Goal: Task Accomplishment & Management: Use online tool/utility

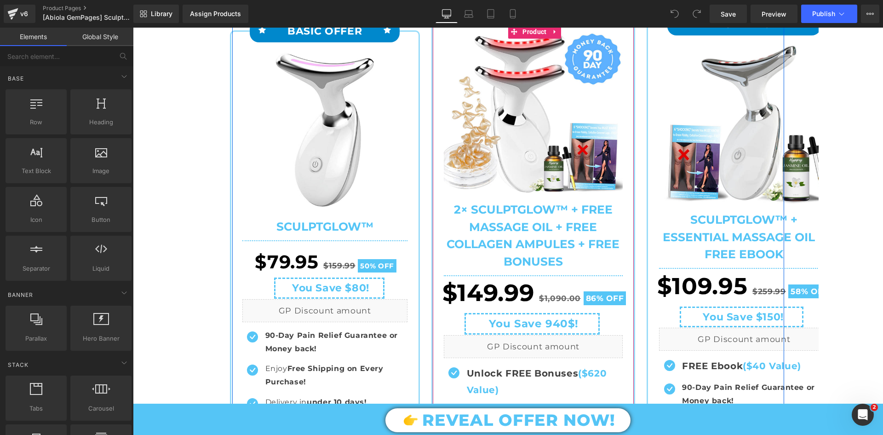
scroll to position [138, 0]
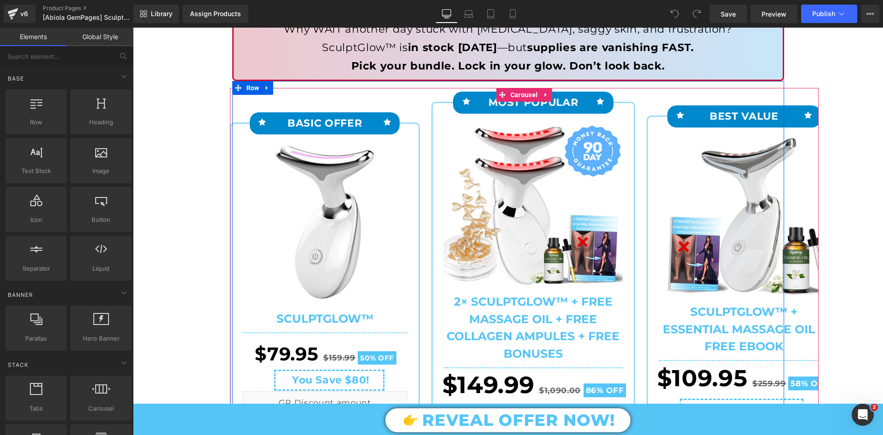
click at [416, 106] on div "Icon BASIC OFFER Text Block Icon Row Sale Off (P) Image (P) Title Row" at bounding box center [329, 329] width 199 height 483
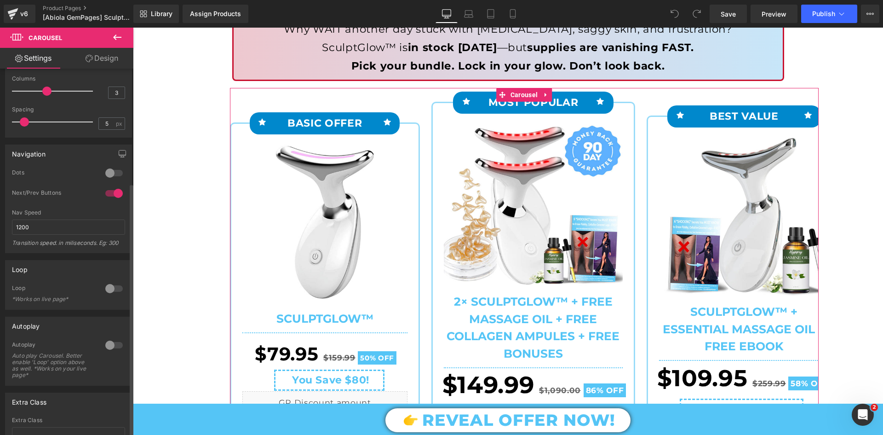
scroll to position [166, 0]
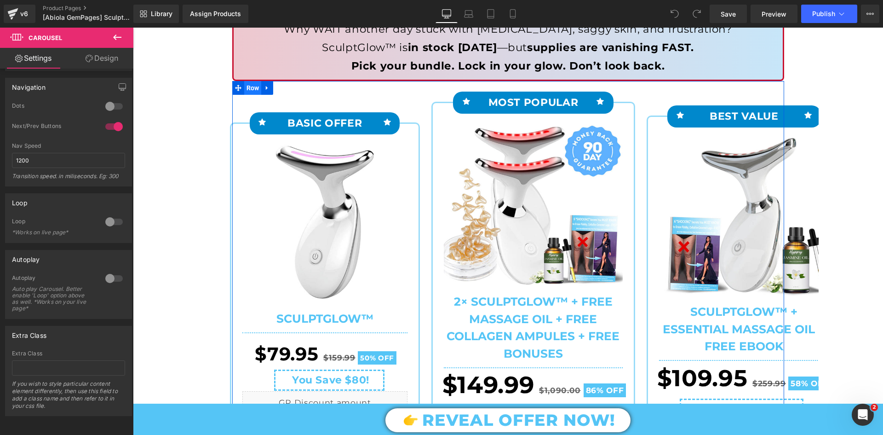
click at [254, 93] on span "Row" at bounding box center [252, 88] width 17 height 14
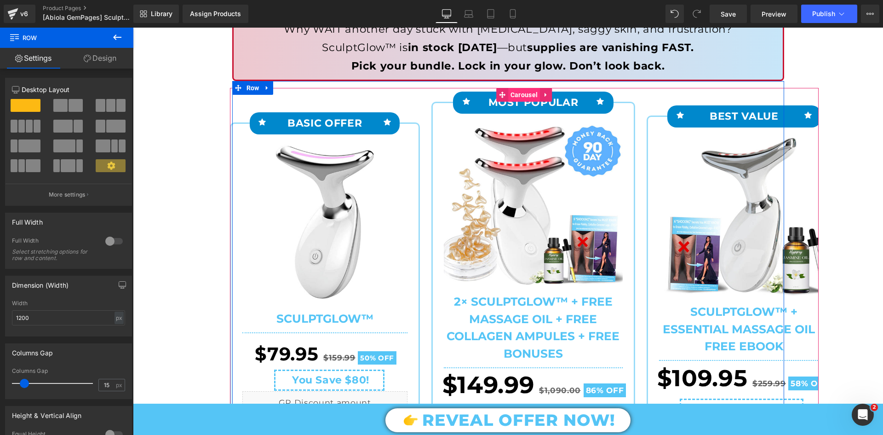
click at [522, 90] on span "Carousel" at bounding box center [524, 95] width 32 height 14
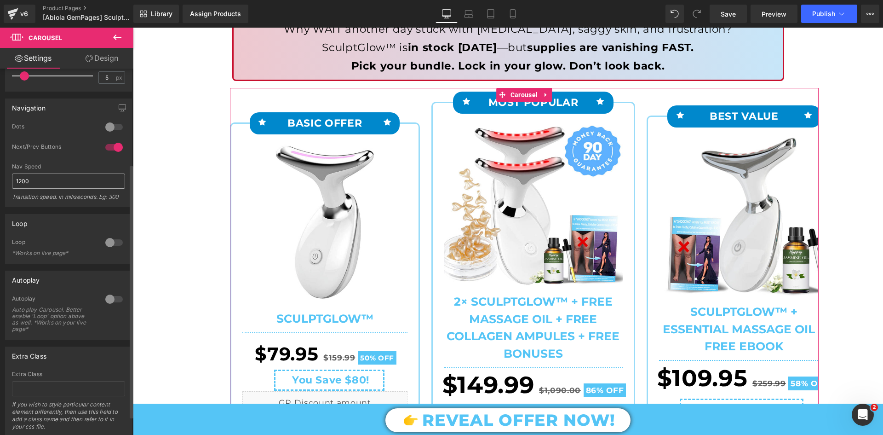
scroll to position [0, 0]
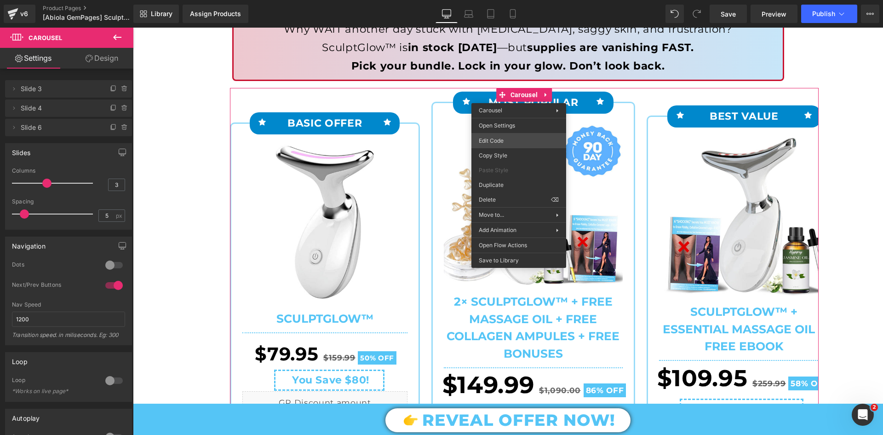
click at [515, 0] on div "Carousel You are previewing how the will restyle your page. You can not edit El…" at bounding box center [441, 0] width 883 height 0
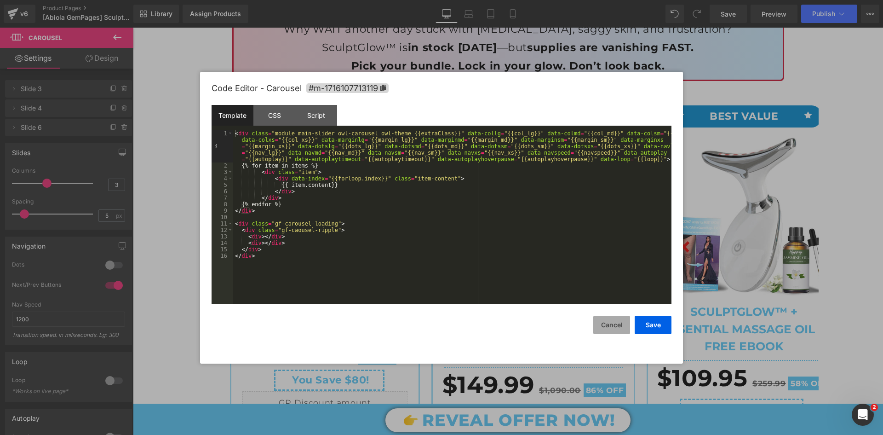
click at [611, 326] on button "Cancel" at bounding box center [611, 324] width 37 height 18
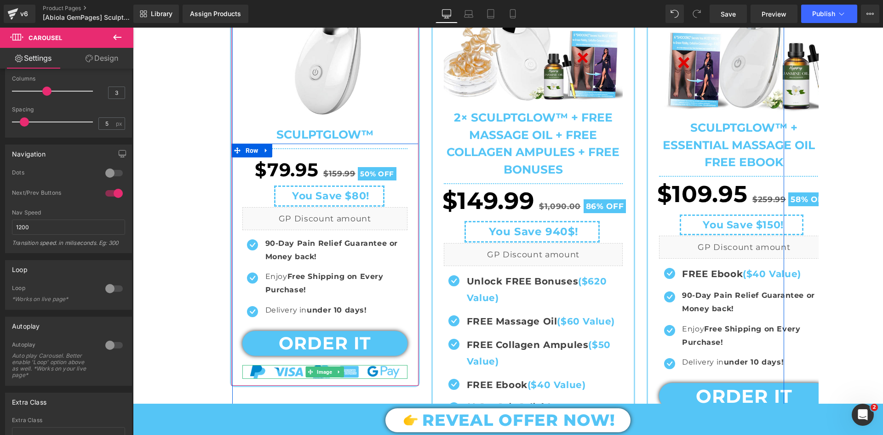
scroll to position [138, 0]
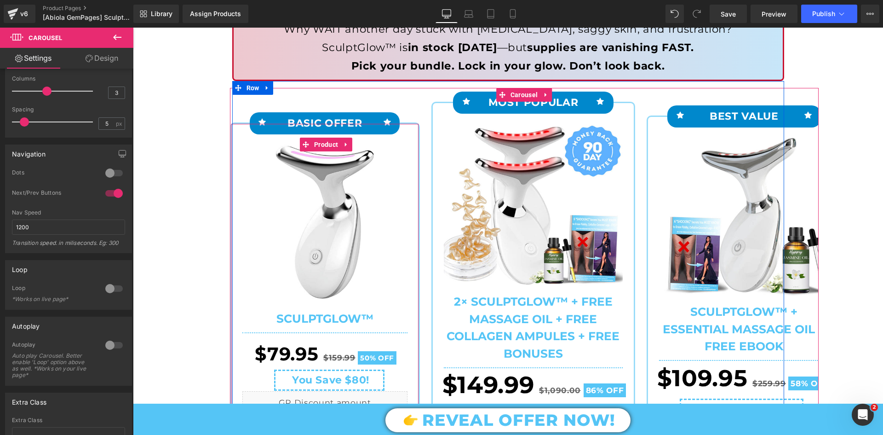
click at [412, 133] on div "Icon BASIC OFFER Text Block Icon Row Sale Off (P) Image SculptGlow™ (P) Title R…" at bounding box center [324, 347] width 187 height 446
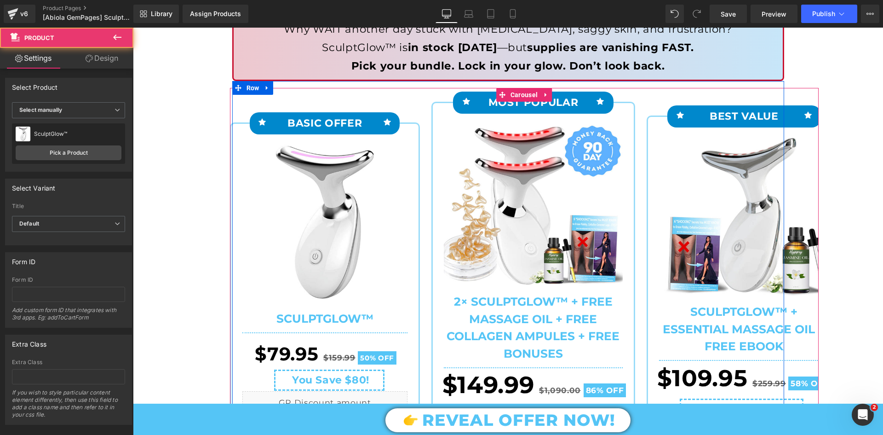
click at [341, 145] on div "Icon BASIC OFFER Text Block Icon Row Sale Off (P) Image (P) Title Row" at bounding box center [325, 346] width 190 height 448
click at [343, 145] on icon at bounding box center [346, 144] width 6 height 7
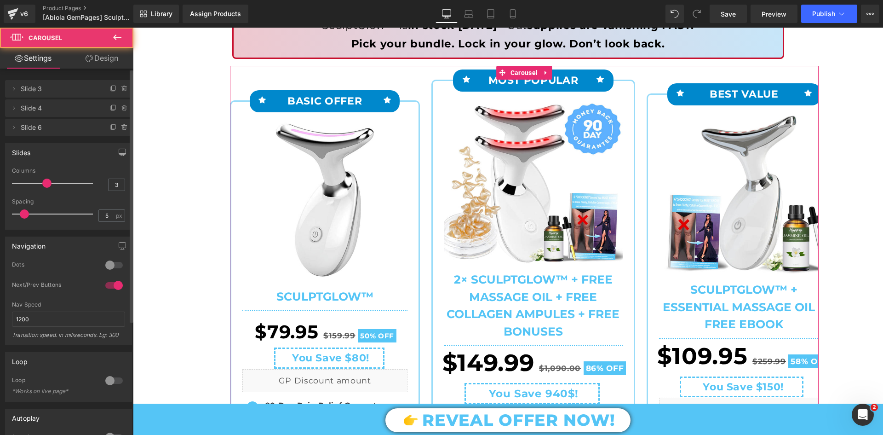
scroll to position [161, 0]
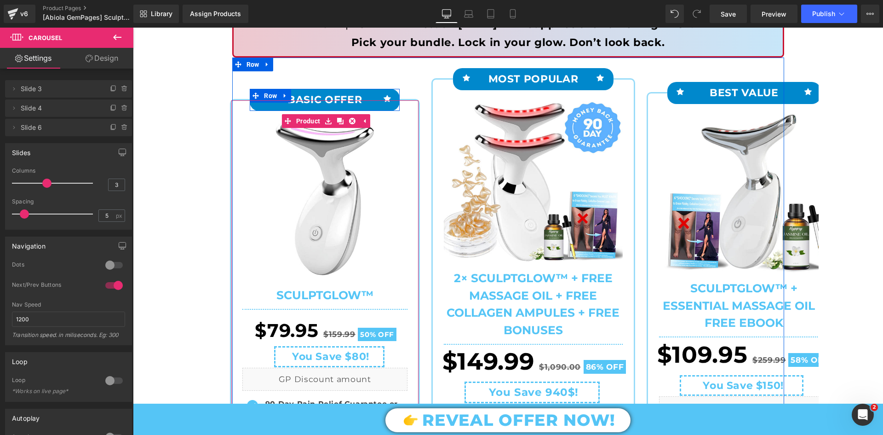
click at [282, 98] on icon at bounding box center [285, 95] width 6 height 7
click at [291, 113] on div at bounding box center [324, 114] width 187 height 7
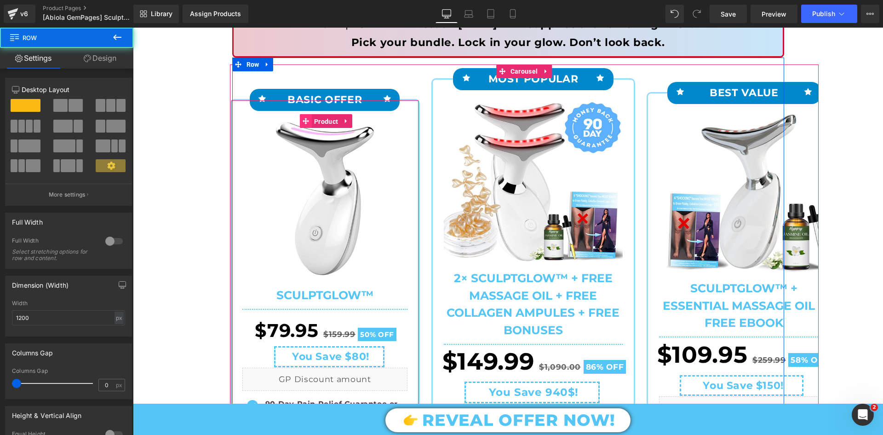
click at [300, 120] on link "Product" at bounding box center [320, 121] width 40 height 14
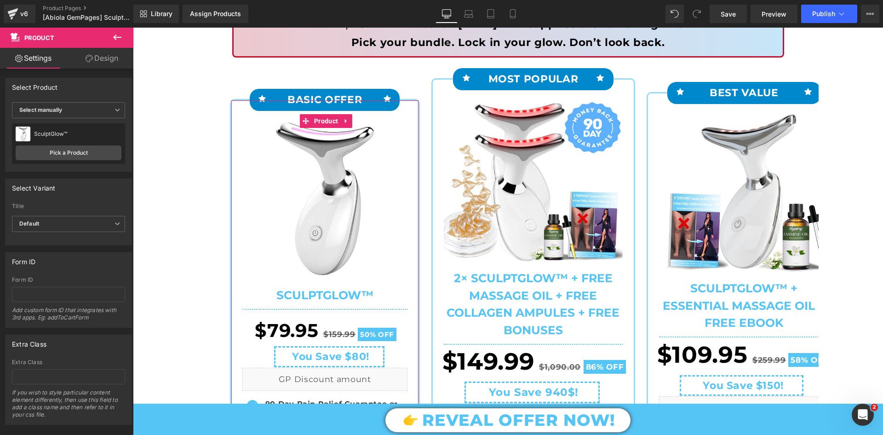
click at [103, 58] on link "Design" at bounding box center [102, 58] width 67 height 21
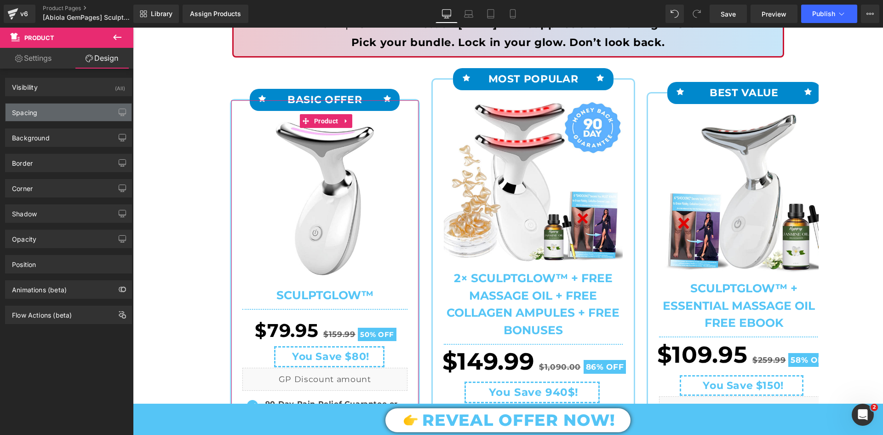
click at [72, 117] on div "Spacing" at bounding box center [69, 111] width 126 height 17
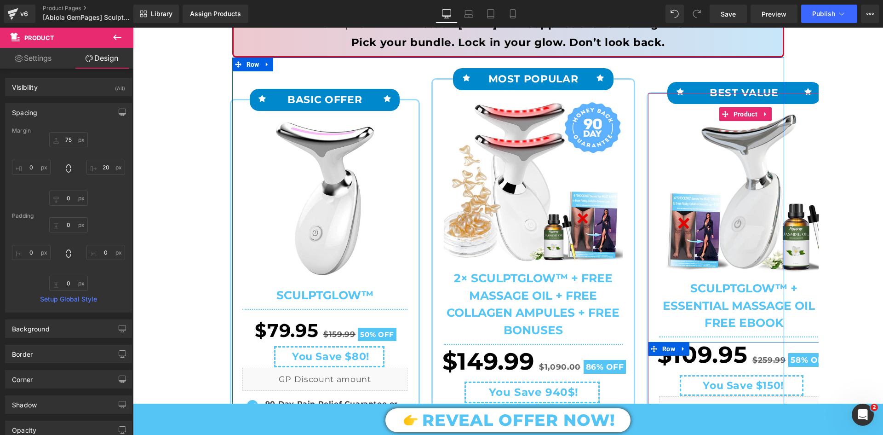
scroll to position [115, 0]
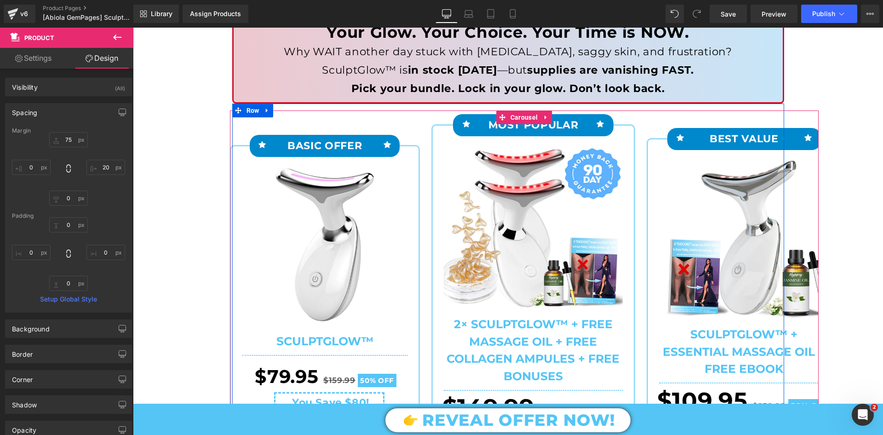
click at [638, 151] on div "Icon BEST VALUE Text Block Icon Row Sale Off" at bounding box center [732, 384] width 199 height 549
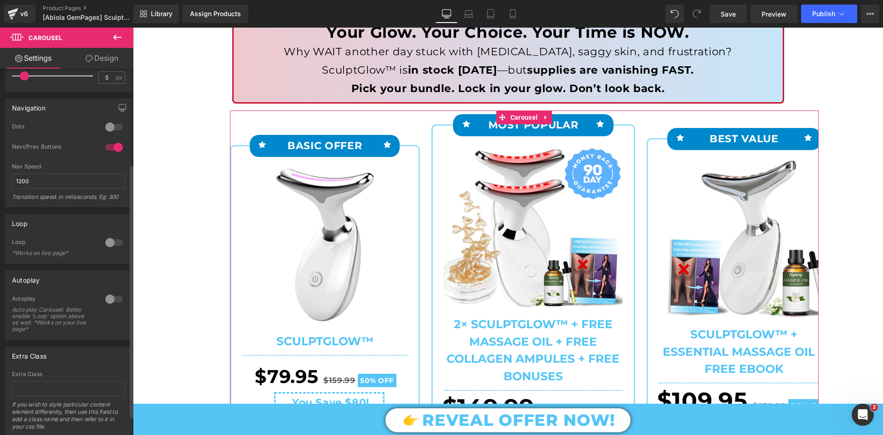
scroll to position [0, 0]
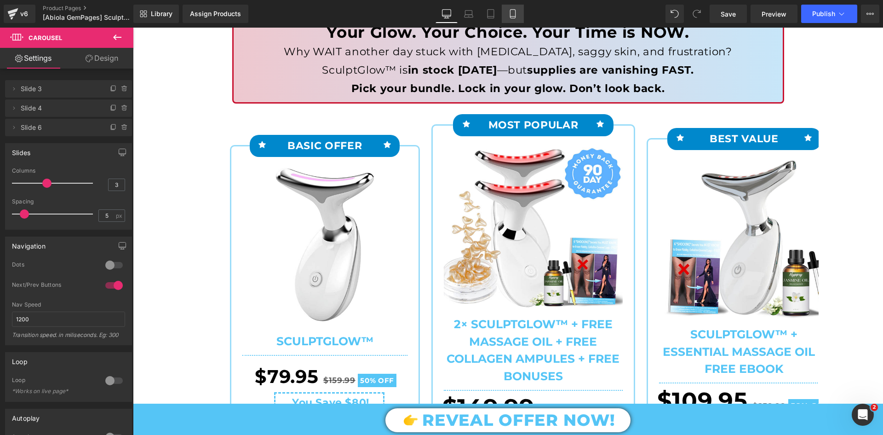
drag, startPoint x: 510, startPoint y: 15, endPoint x: 511, endPoint y: 19, distance: 4.6
click at [510, 15] on icon at bounding box center [512, 14] width 5 height 9
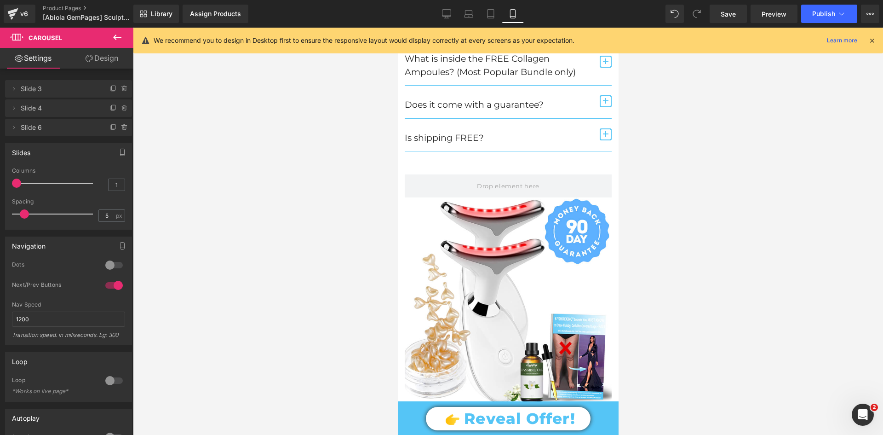
scroll to position [5978, 0]
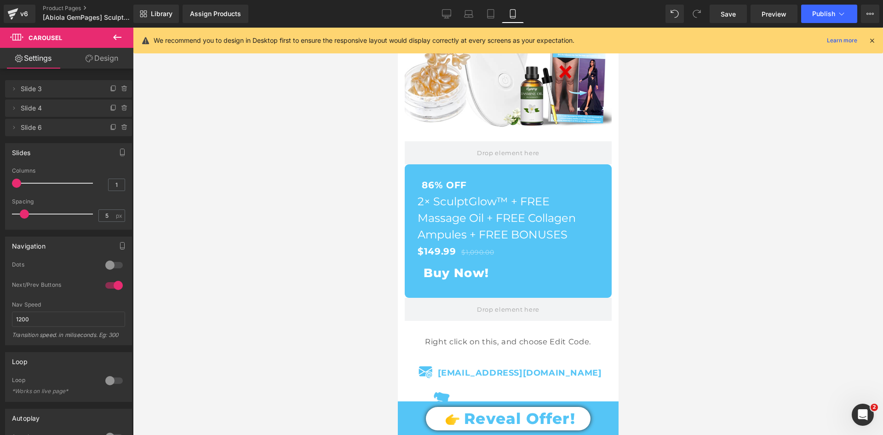
click at [512, 15] on icon at bounding box center [512, 13] width 9 height 9
click at [449, 17] on icon at bounding box center [446, 13] width 9 height 7
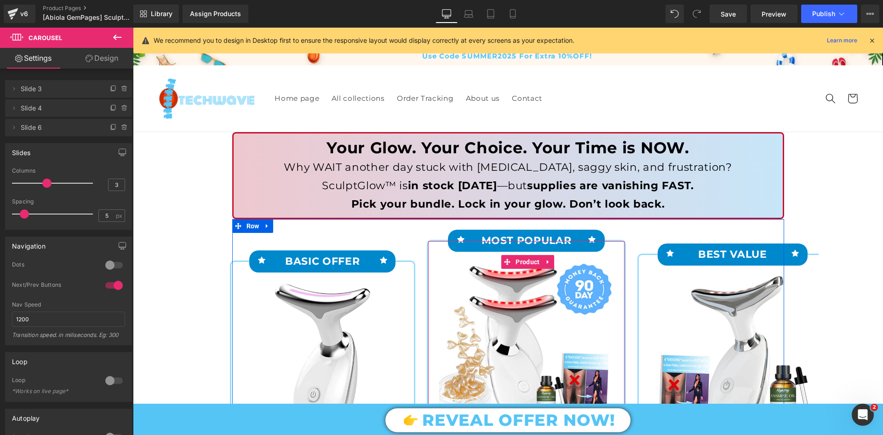
scroll to position [92, 0]
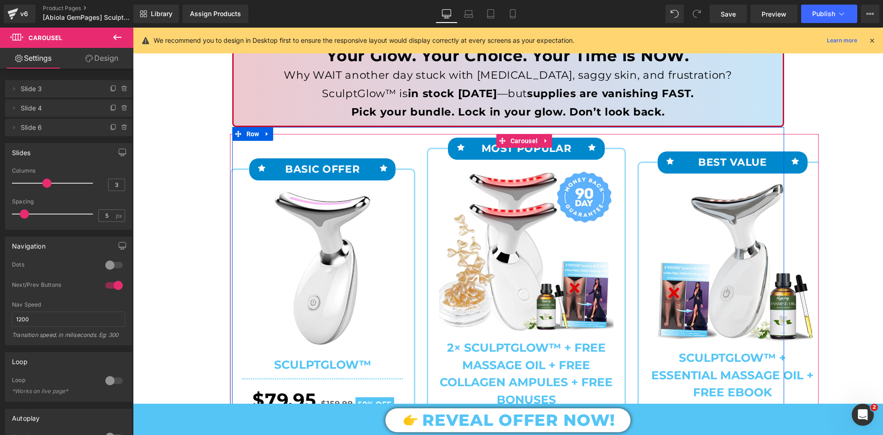
click at [416, 153] on div "Icon BASIC OFFER Text Block Icon Row Sale Off (P) Image (P) Title Row" at bounding box center [327, 375] width 195 height 483
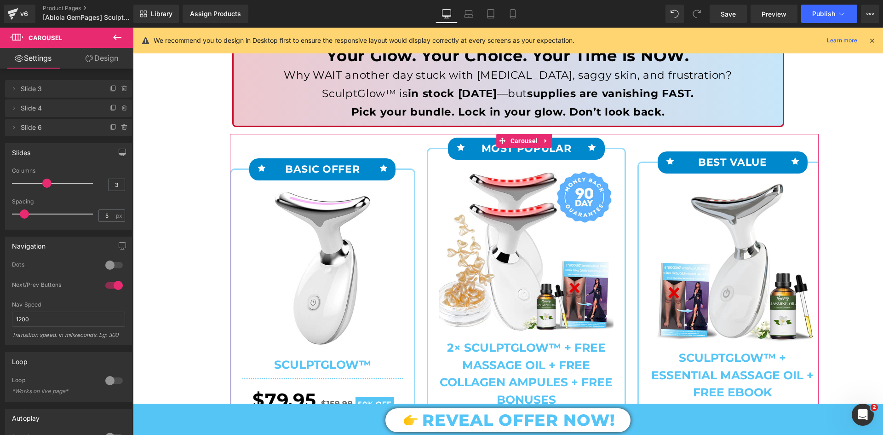
click at [103, 54] on link "Design" at bounding box center [102, 58] width 67 height 21
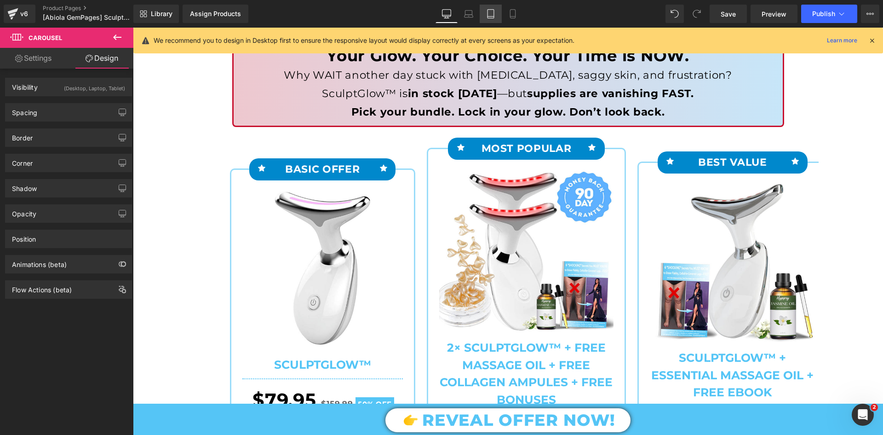
click at [493, 11] on icon at bounding box center [490, 13] width 9 height 9
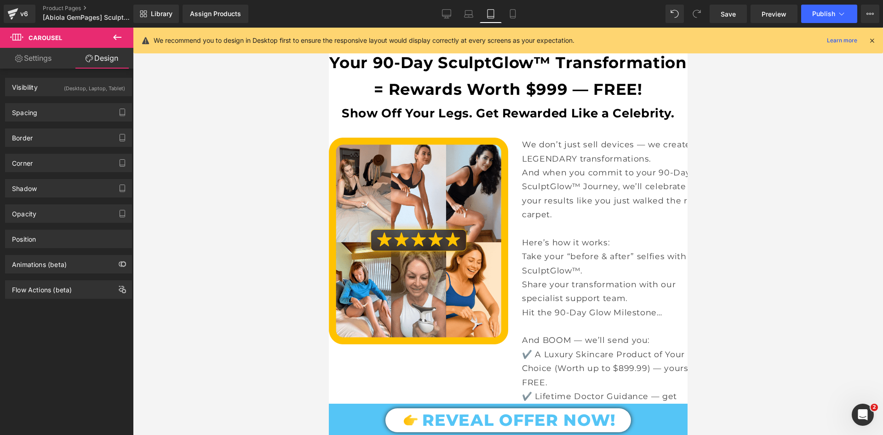
scroll to position [1150, 0]
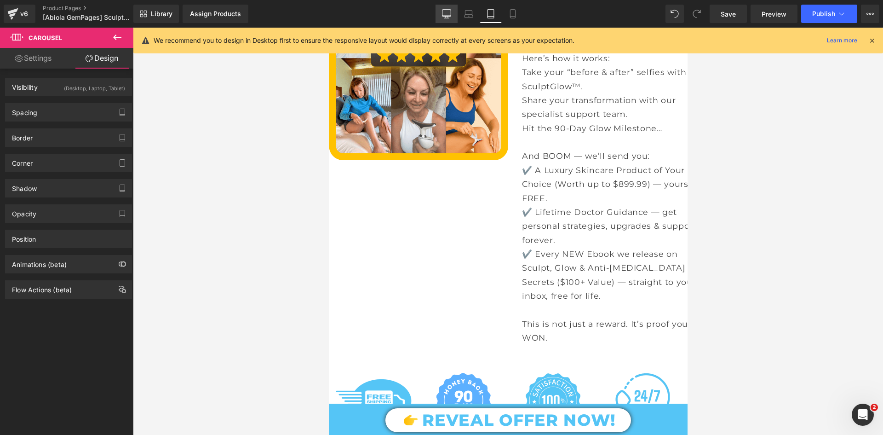
click at [450, 17] on icon at bounding box center [446, 13] width 9 height 9
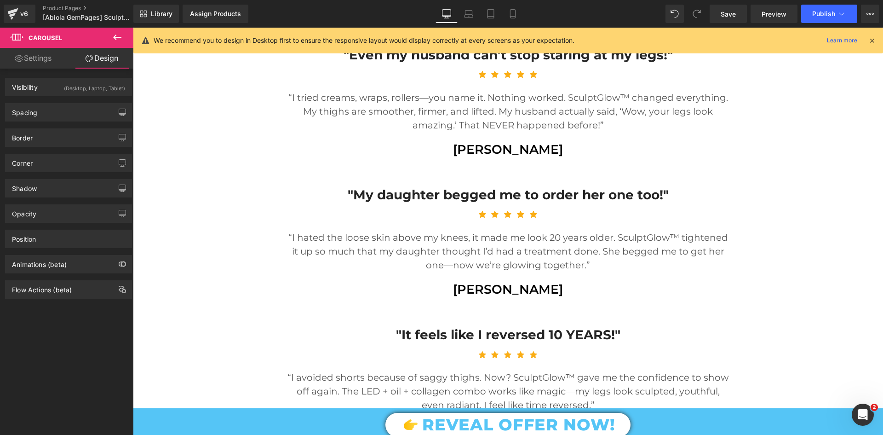
scroll to position [61, 0]
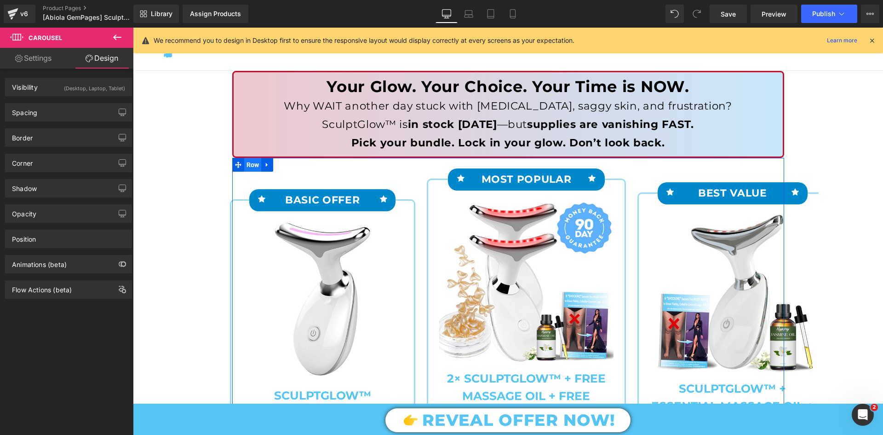
click at [250, 165] on span "Row" at bounding box center [252, 165] width 17 height 14
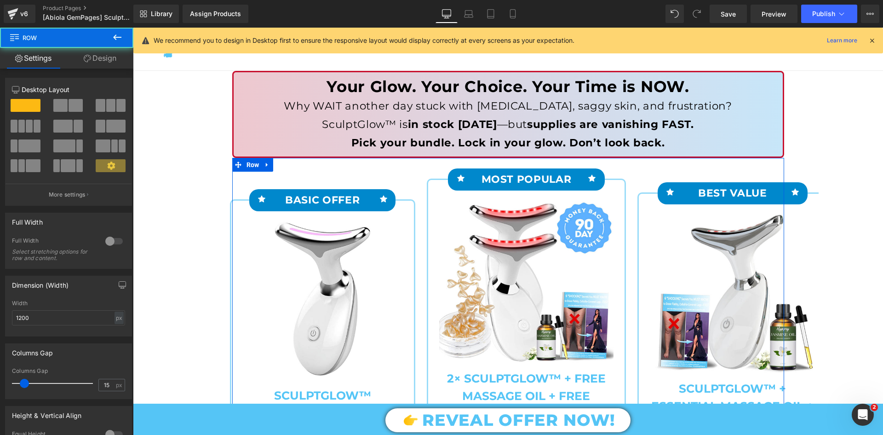
click at [100, 57] on link "Design" at bounding box center [100, 58] width 67 height 21
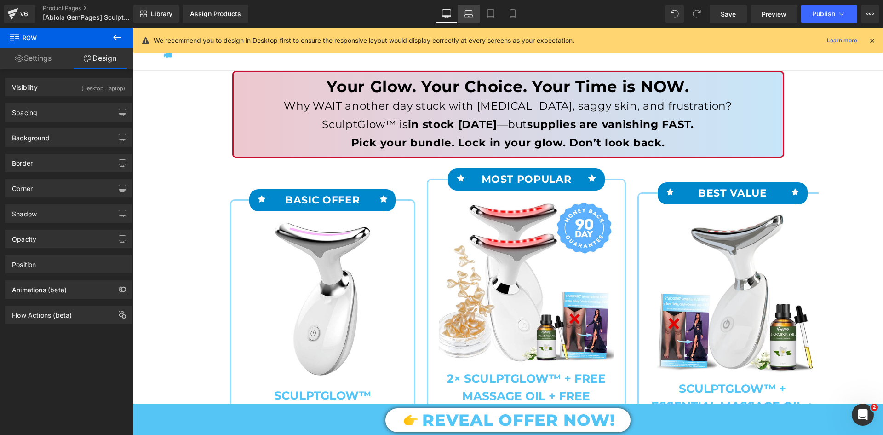
click at [469, 18] on icon at bounding box center [468, 13] width 9 height 9
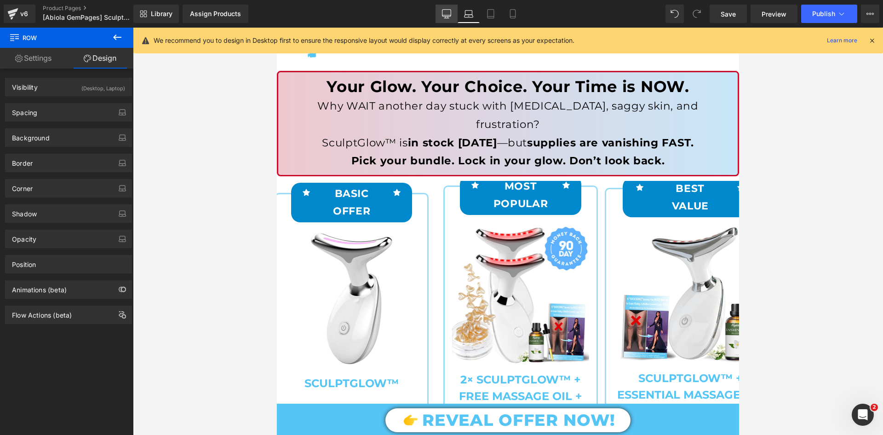
click at [446, 15] on icon at bounding box center [446, 15] width 9 height 0
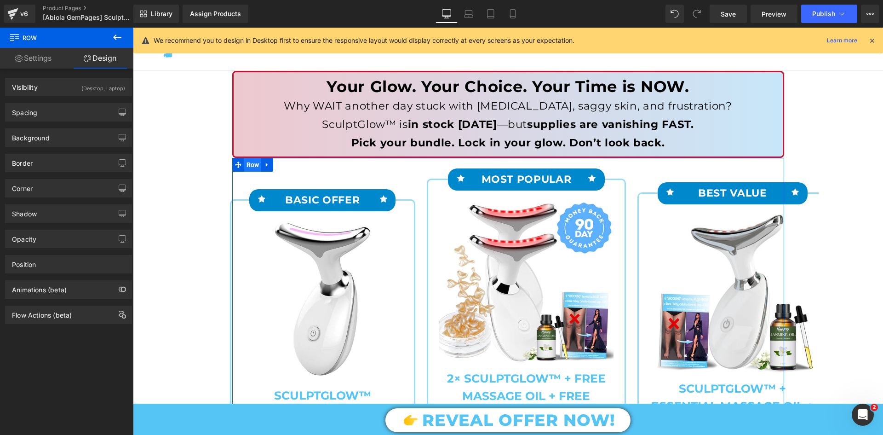
click at [244, 165] on span "Row" at bounding box center [252, 165] width 17 height 14
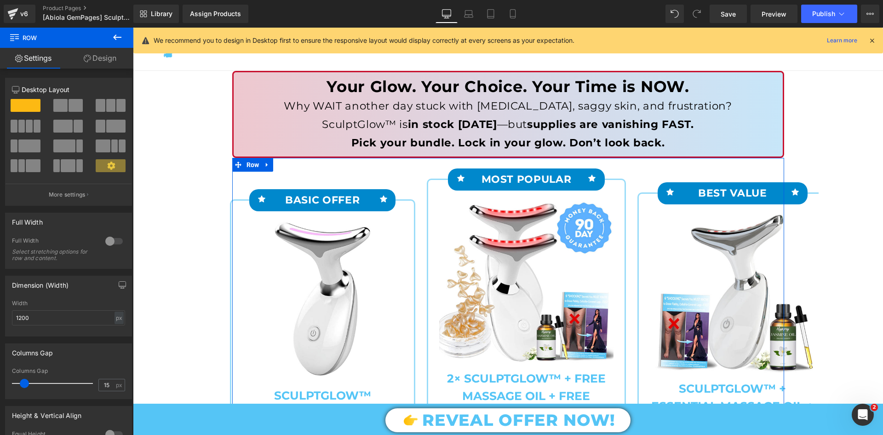
click at [105, 54] on link "Design" at bounding box center [100, 58] width 67 height 21
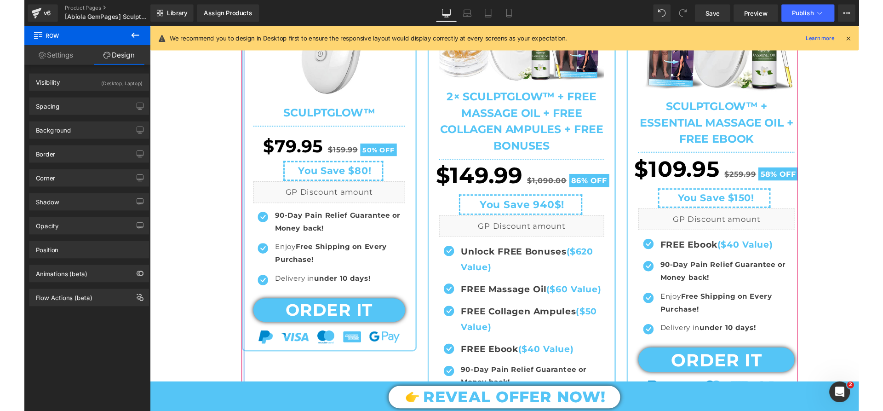
scroll to position [429, 0]
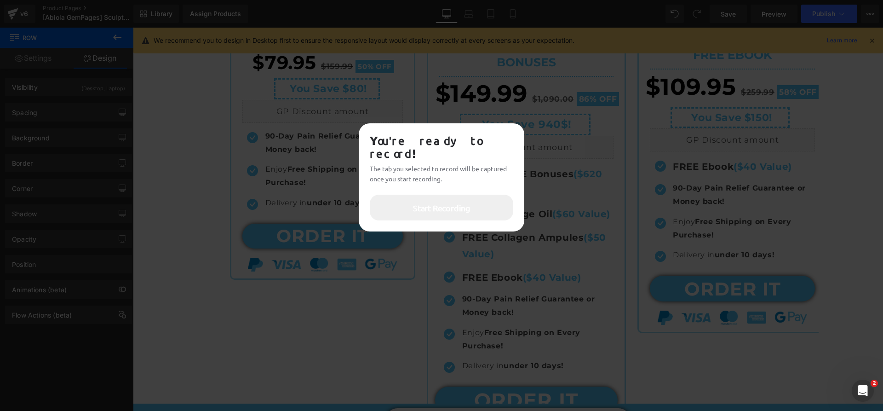
click at [460, 202] on span "Start Recording" at bounding box center [441, 208] width 57 height 12
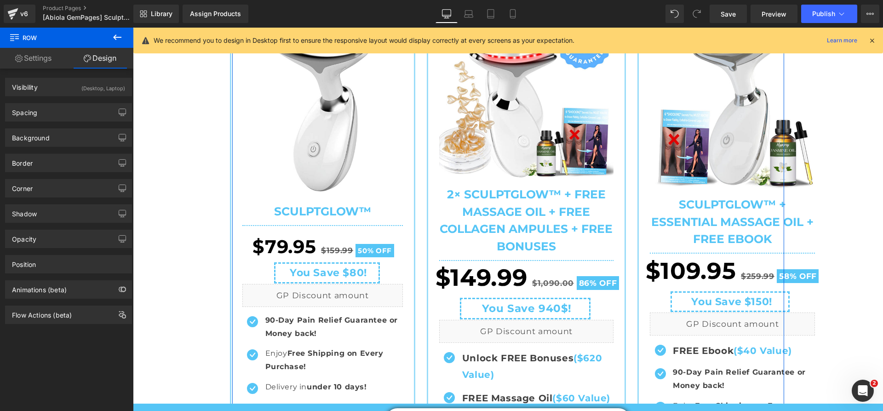
scroll to position [107, 0]
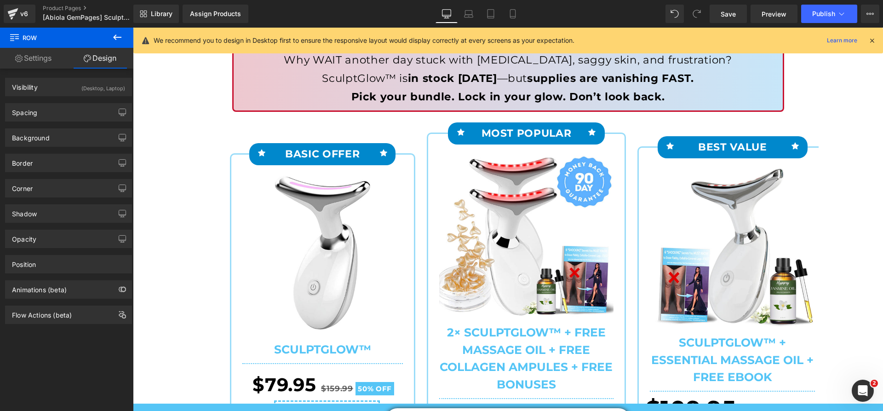
click at [118, 37] on icon at bounding box center [117, 37] width 8 height 6
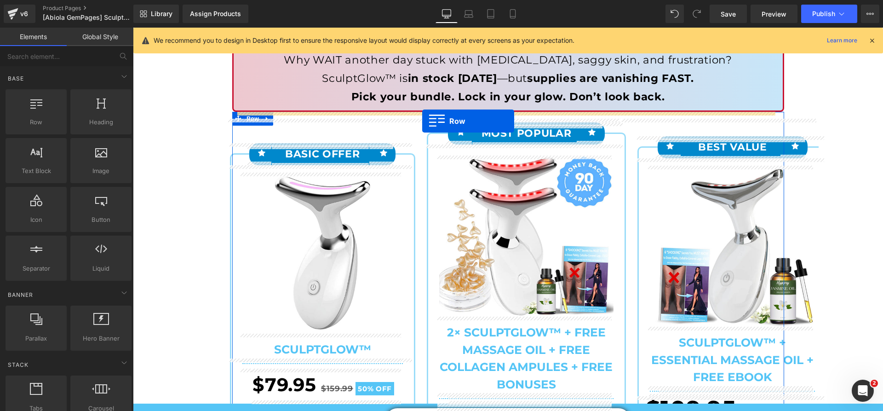
drag, startPoint x: 238, startPoint y: 132, endPoint x: 422, endPoint y: 121, distance: 184.7
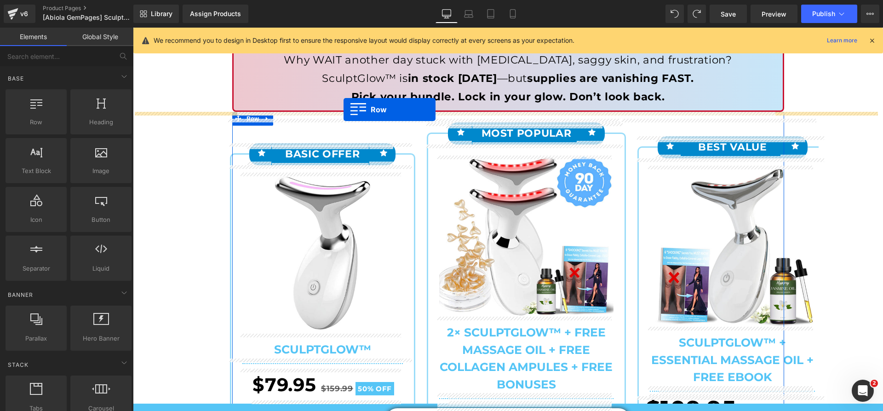
drag, startPoint x: 167, startPoint y: 140, endPoint x: 343, endPoint y: 109, distance: 178.7
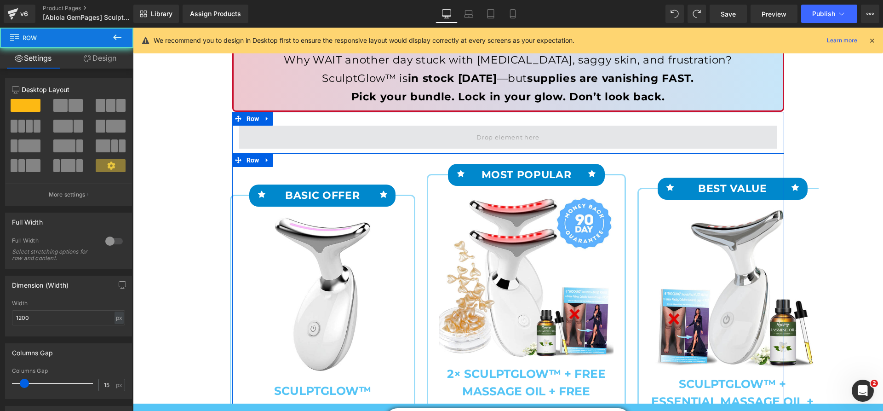
click at [313, 136] on span at bounding box center [508, 137] width 538 height 23
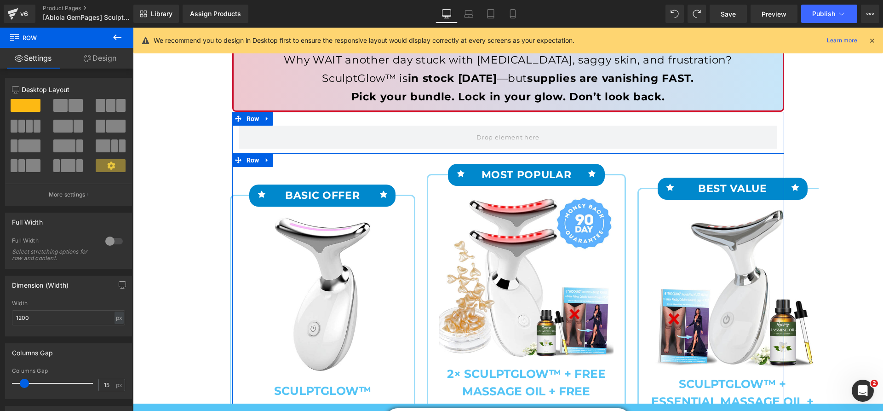
click at [99, 107] on span at bounding box center [100, 105] width 9 height 13
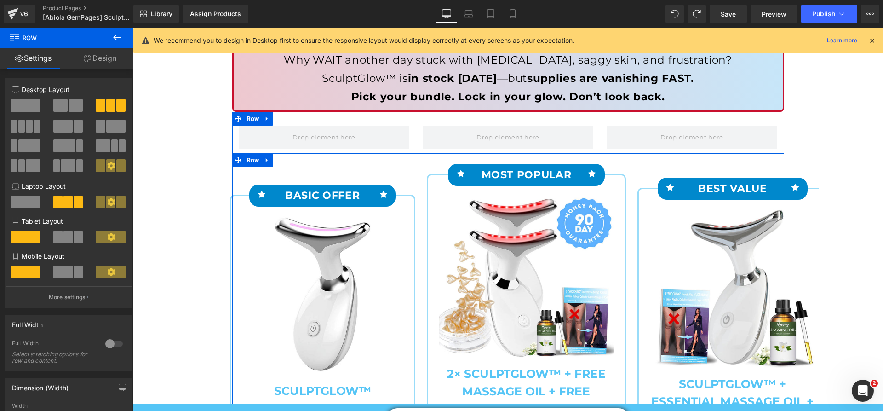
click at [106, 60] on link "Design" at bounding box center [100, 58] width 67 height 21
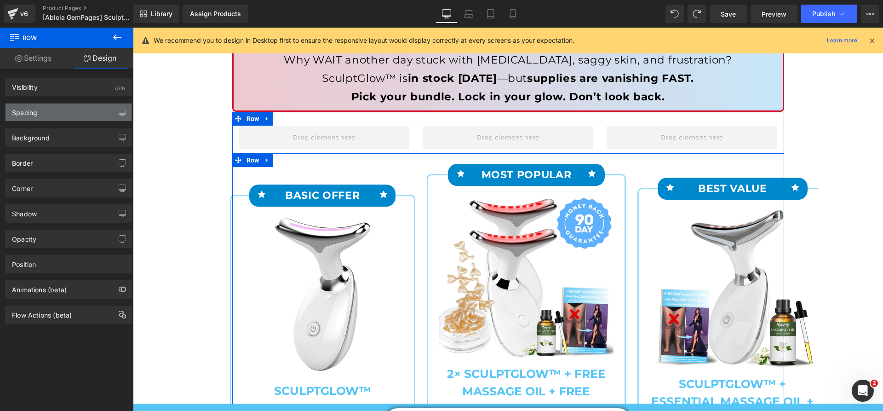
click at [103, 111] on div "Spacing" at bounding box center [69, 111] width 126 height 17
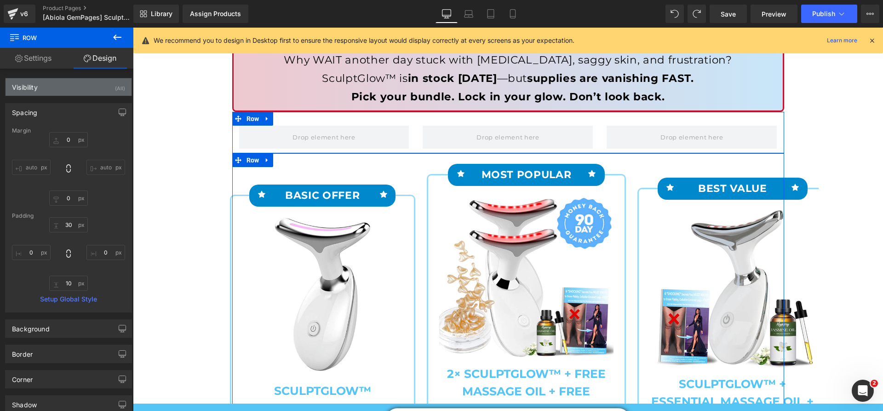
click at [109, 86] on div "Visibility (All)" at bounding box center [69, 86] width 126 height 17
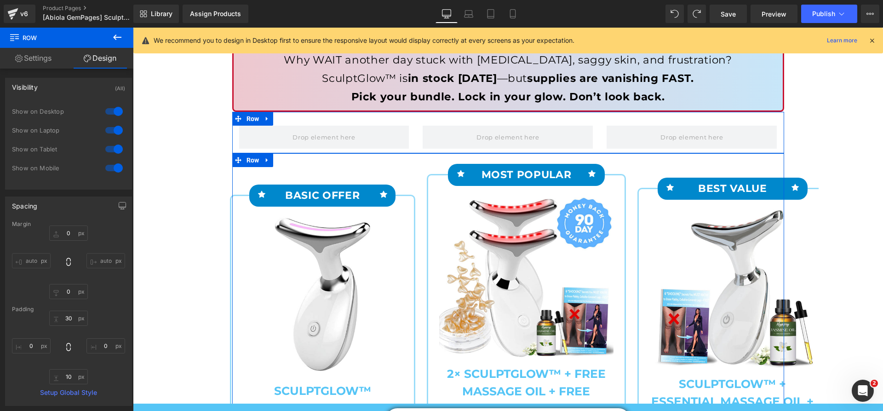
click at [113, 151] on div at bounding box center [114, 149] width 22 height 15
click at [109, 168] on div at bounding box center [114, 167] width 22 height 15
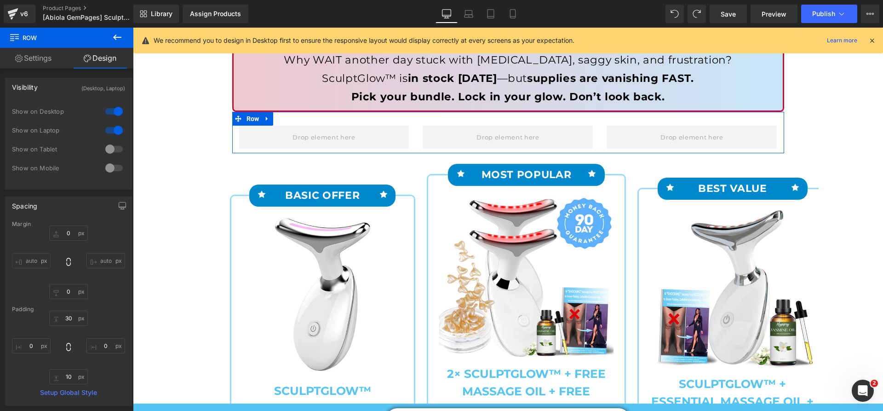
click at [416, 137] on div at bounding box center [508, 137] width 184 height 23
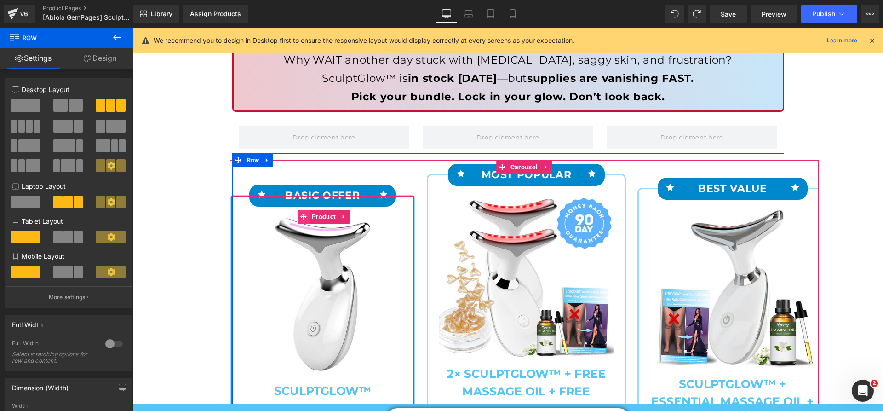
click at [300, 215] on icon at bounding box center [303, 216] width 6 height 6
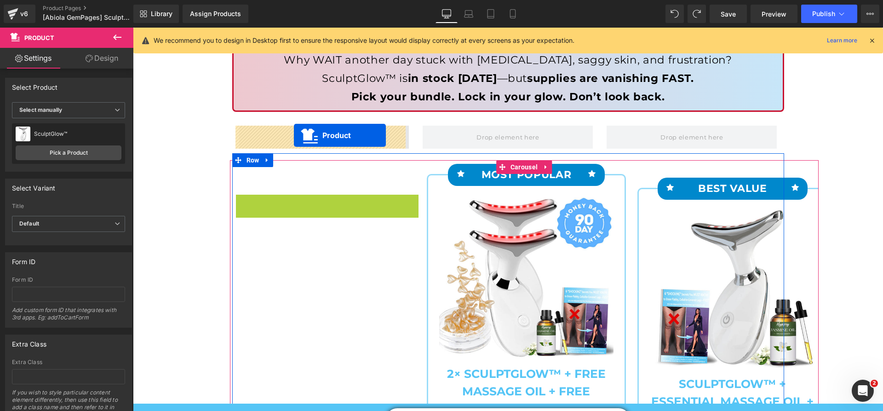
drag, startPoint x: 300, startPoint y: 216, endPoint x: 294, endPoint y: 135, distance: 81.1
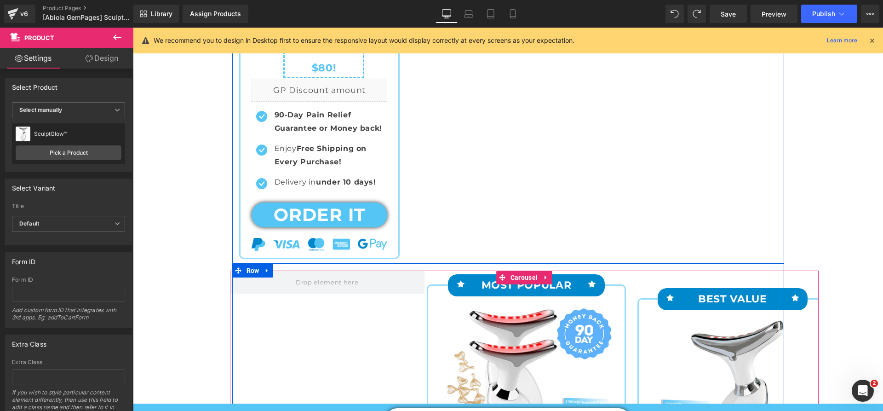
scroll to position [521, 0]
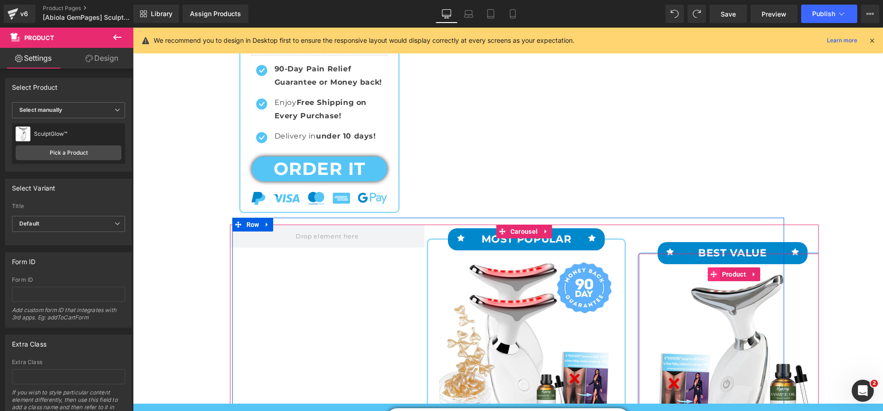
click at [710, 272] on icon at bounding box center [713, 274] width 6 height 6
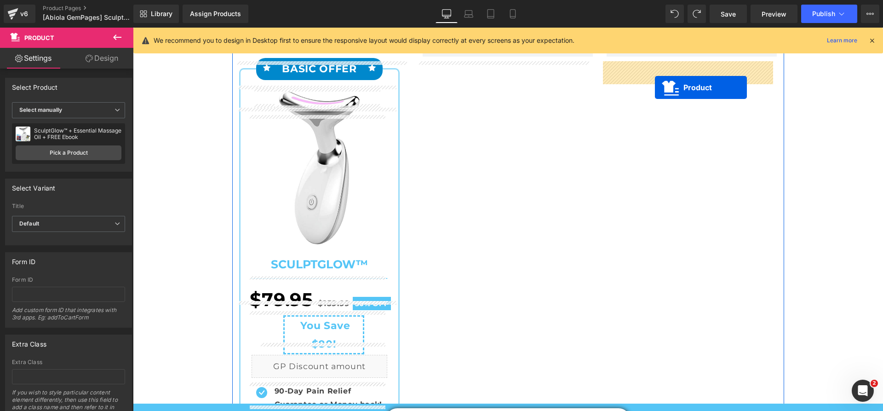
scroll to position [172, 0]
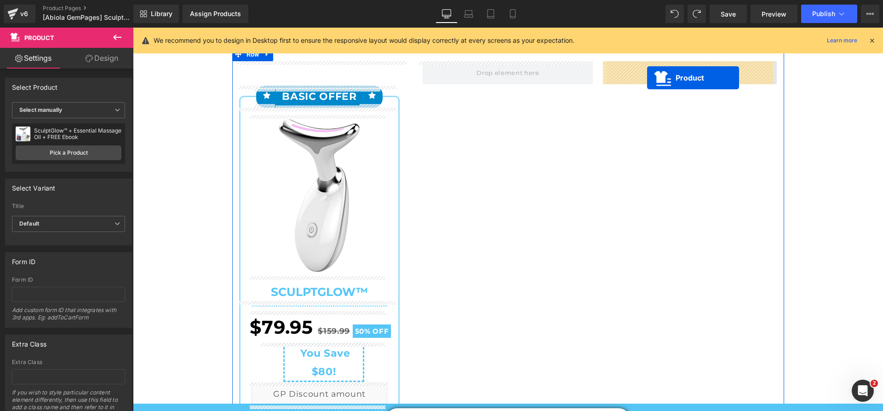
drag, startPoint x: 710, startPoint y: 274, endPoint x: 647, endPoint y: 78, distance: 205.8
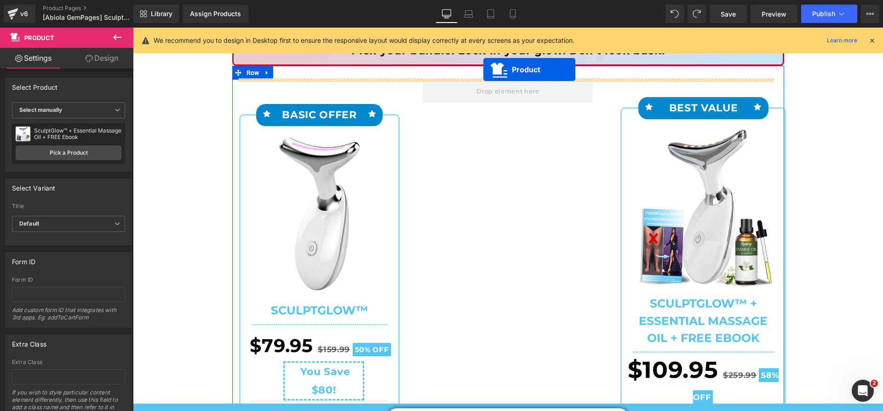
scroll to position [135, 0]
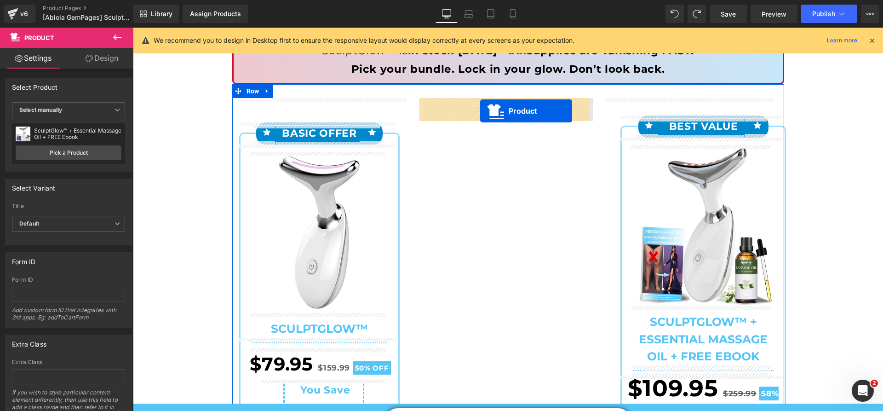
drag, startPoint x: 497, startPoint y: 232, endPoint x: 480, endPoint y: 111, distance: 122.6
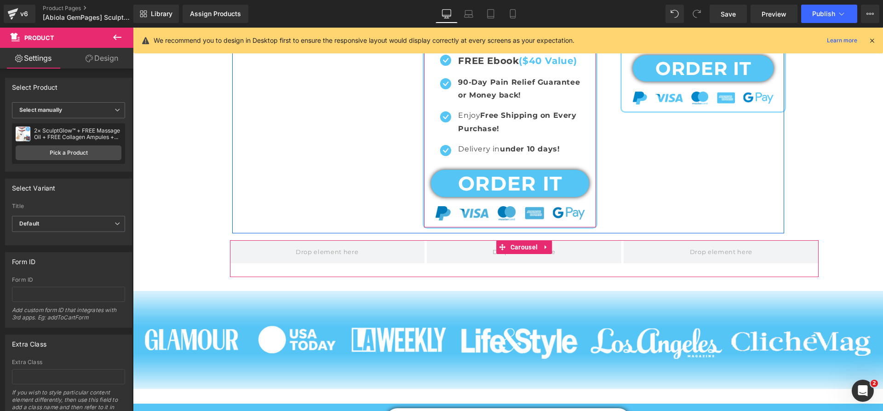
scroll to position [733, 0]
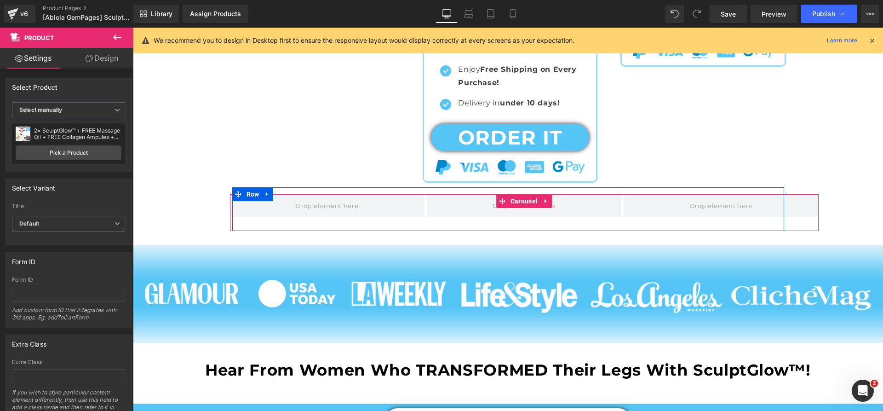
click at [419, 223] on div "‹ ›" at bounding box center [524, 212] width 589 height 37
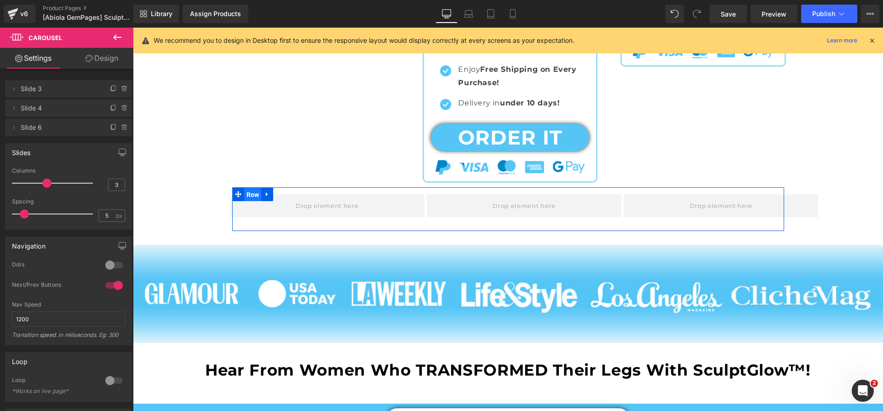
click at [251, 194] on span "Row" at bounding box center [252, 195] width 17 height 14
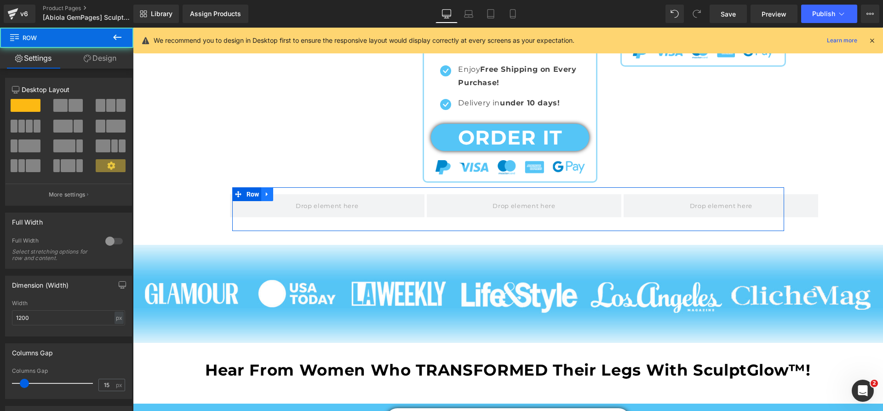
click at [266, 193] on icon at bounding box center [267, 194] width 2 height 4
click at [292, 192] on icon at bounding box center [291, 193] width 6 height 7
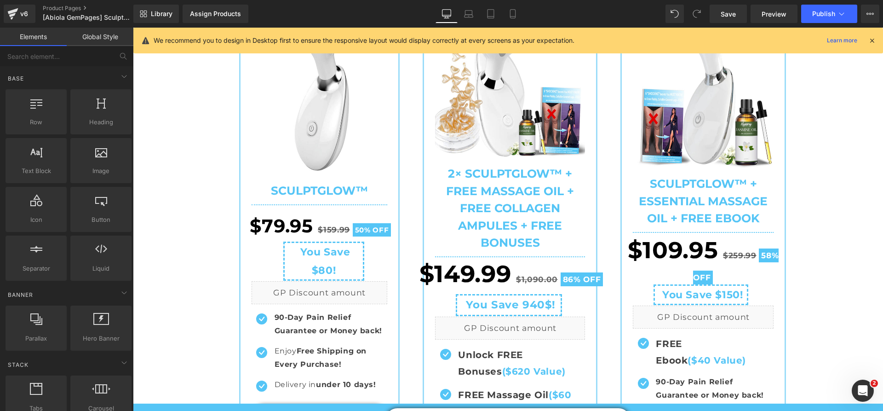
scroll to position [135, 0]
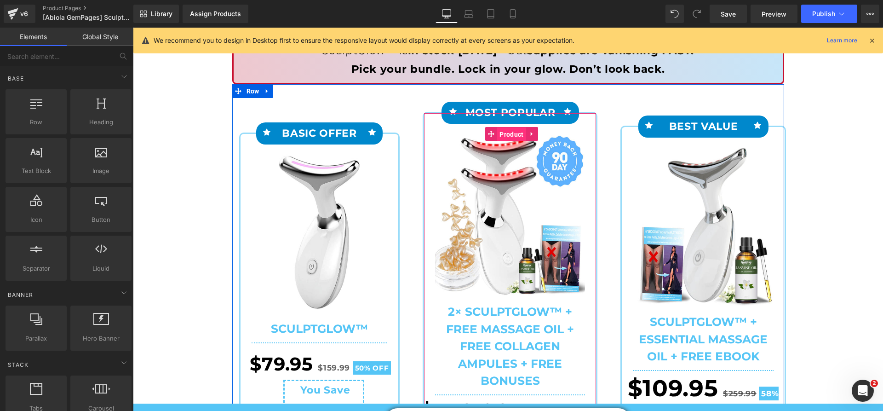
click at [502, 134] on span "Product" at bounding box center [511, 134] width 29 height 14
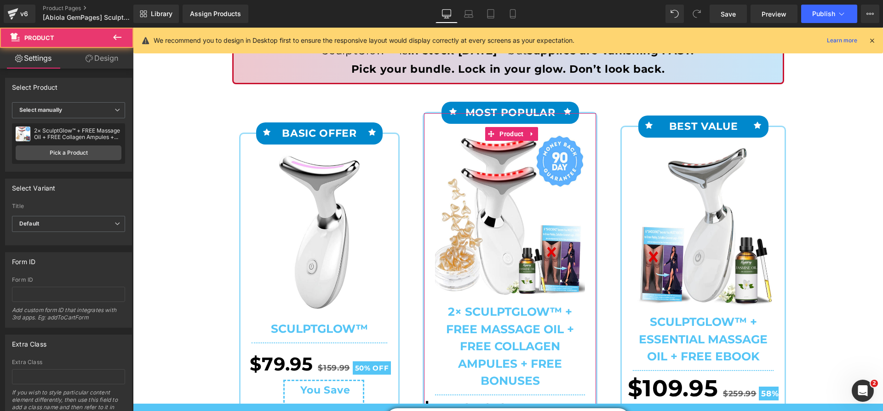
click at [97, 57] on link "Design" at bounding box center [102, 58] width 67 height 21
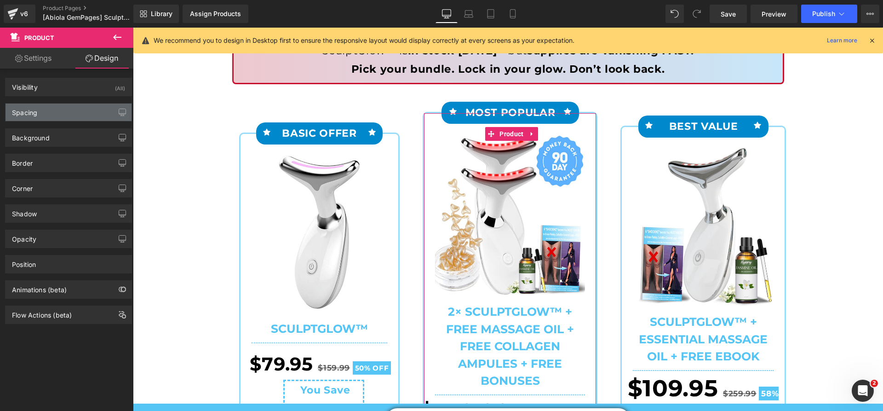
type input "30"
type input "-10"
type input "0"
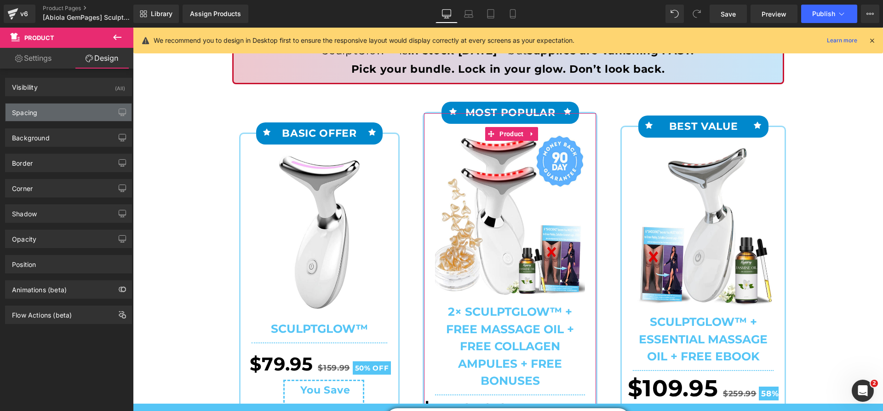
type input "0"
click at [69, 108] on div "Spacing" at bounding box center [69, 111] width 126 height 17
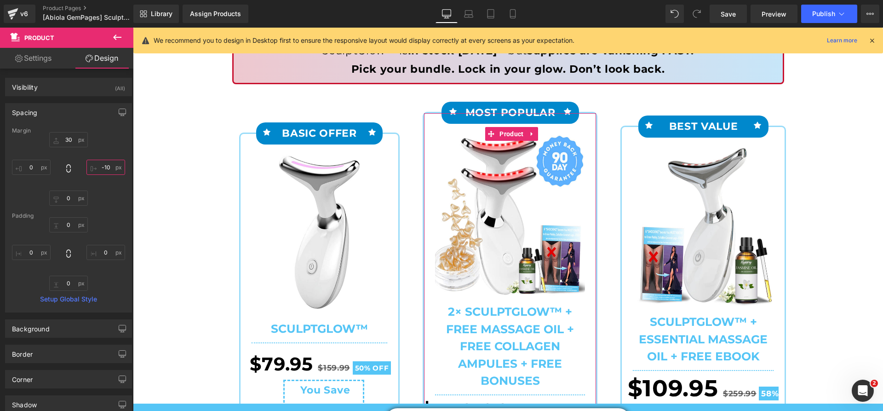
click at [101, 165] on input "-10" at bounding box center [105, 167] width 39 height 15
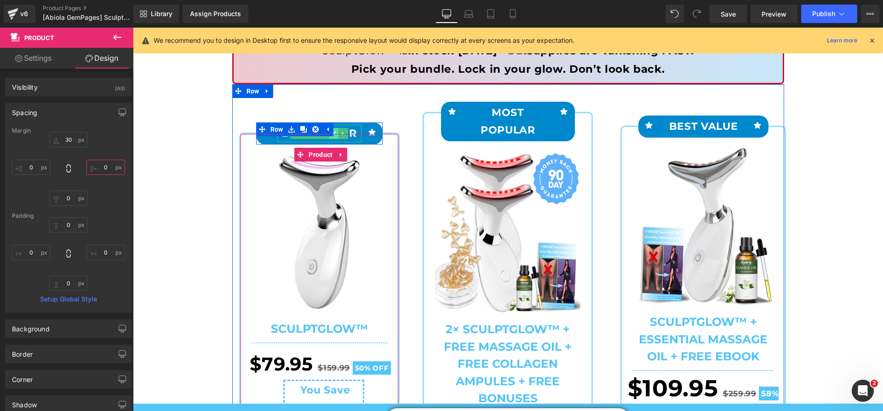
type input "0"
click at [332, 131] on icon at bounding box center [333, 134] width 5 height 6
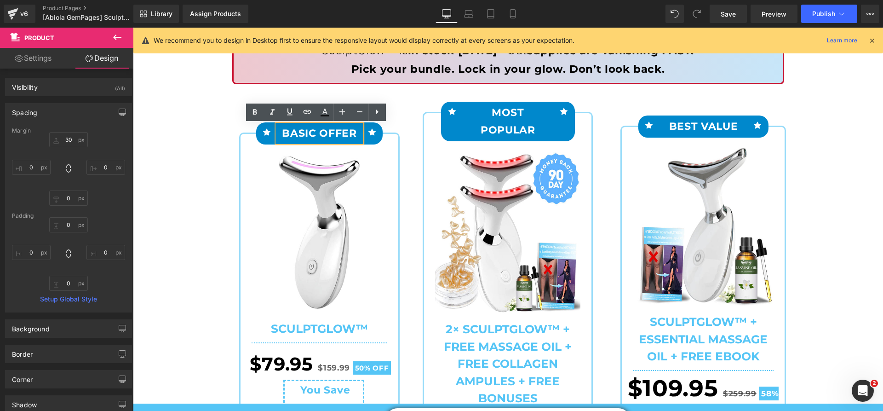
click at [279, 138] on p "BASIC OFFER" at bounding box center [319, 133] width 84 height 17
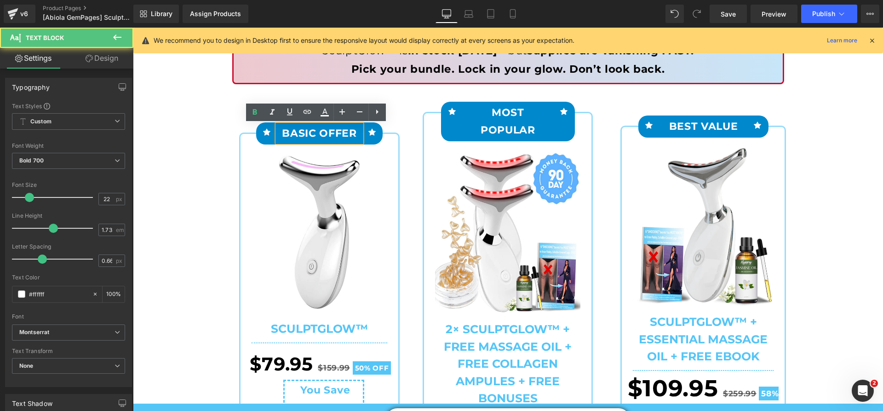
click at [241, 147] on div "Sale Off (P) Image SculptGlow™ (P) Title Row" at bounding box center [319, 240] width 158 height 193
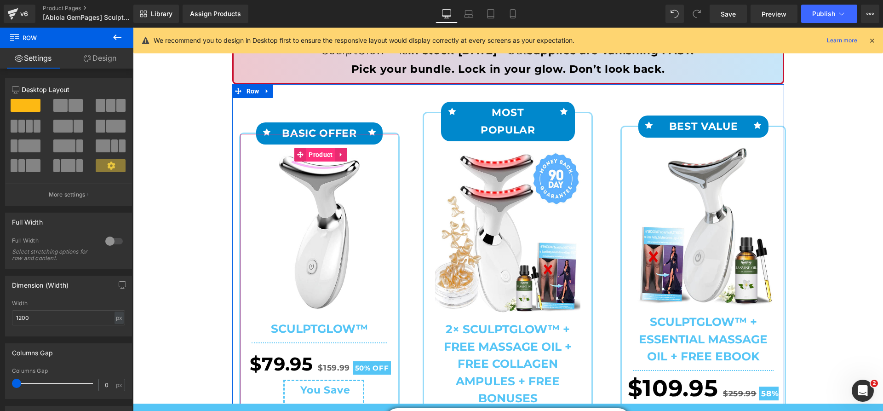
click at [308, 155] on span "Product" at bounding box center [320, 155] width 29 height 14
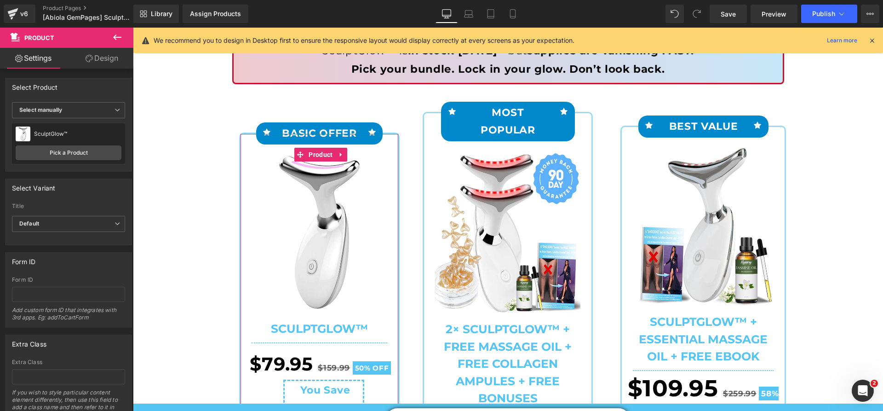
click at [106, 62] on link "Design" at bounding box center [102, 58] width 67 height 21
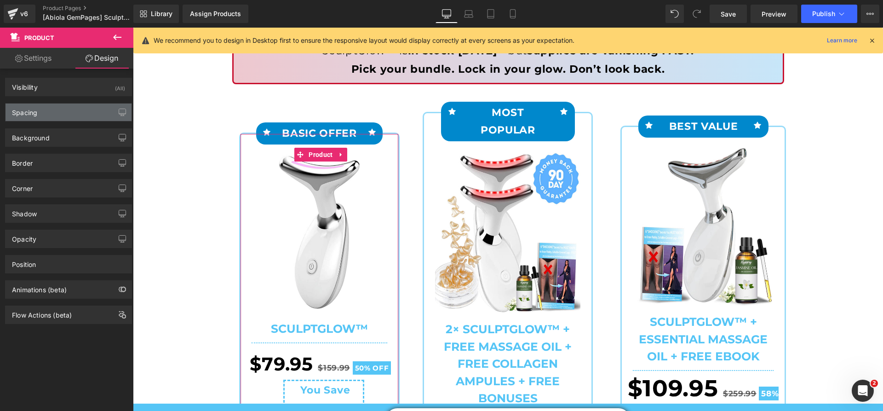
click at [75, 106] on div "Spacing" at bounding box center [69, 111] width 126 height 17
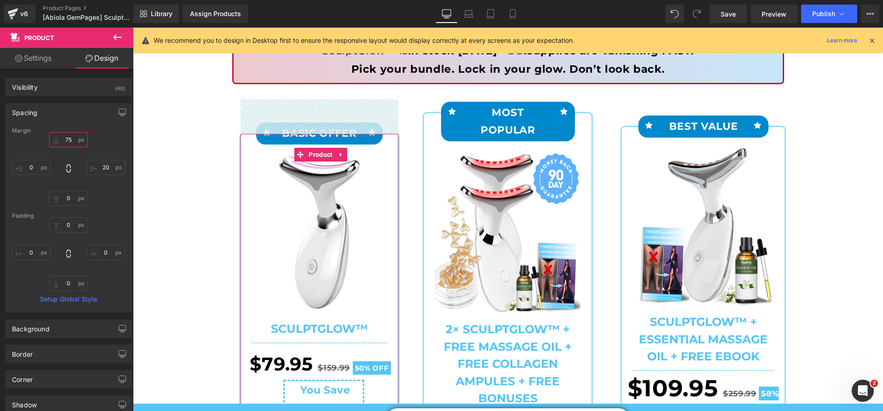
click at [69, 138] on input "75" at bounding box center [68, 139] width 39 height 15
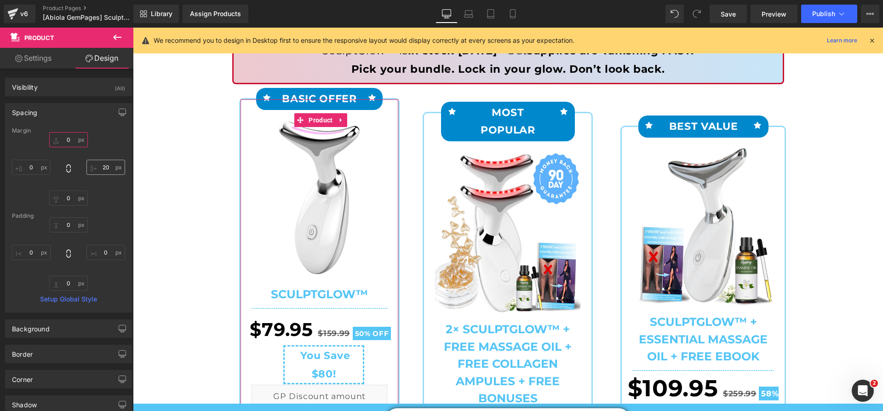
type input "0"
click at [104, 165] on input "20" at bounding box center [105, 167] width 39 height 15
type input "0"
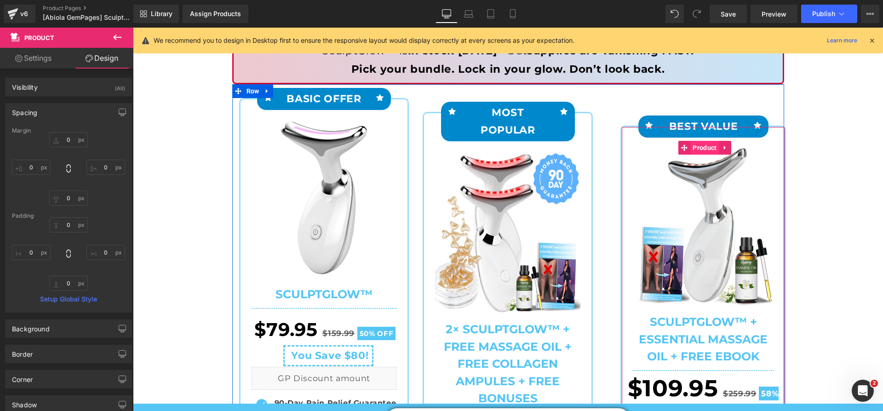
click at [697, 146] on span "Product" at bounding box center [704, 148] width 29 height 14
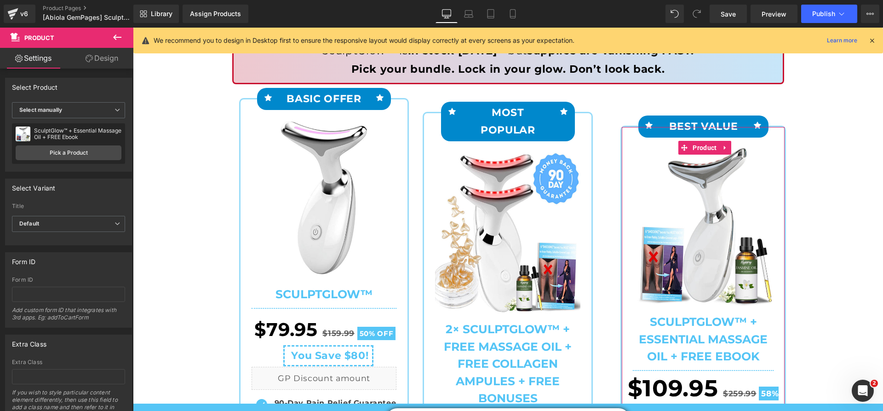
click at [100, 66] on link "Design" at bounding box center [102, 58] width 67 height 21
click at [0, 0] on div "Spacing" at bounding box center [0, 0] width 0 height 0
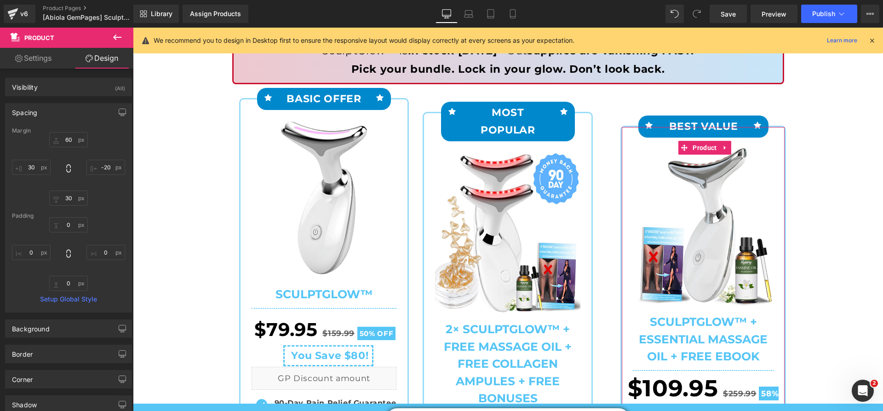
type input "60"
type input "-20"
type input "30"
type input "0"
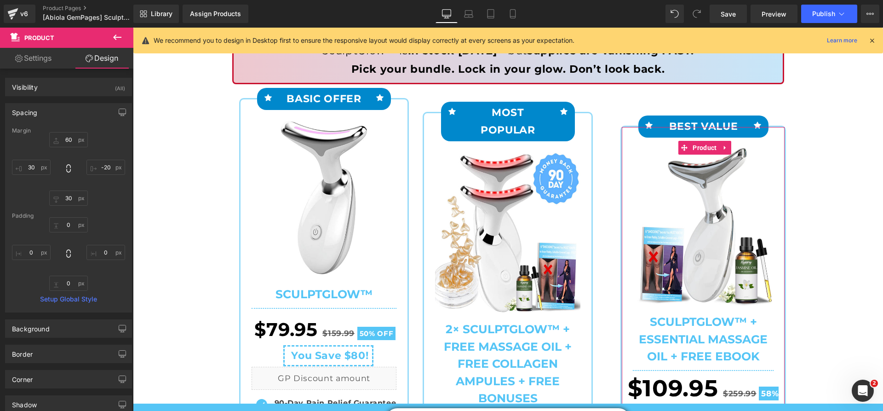
type input "0"
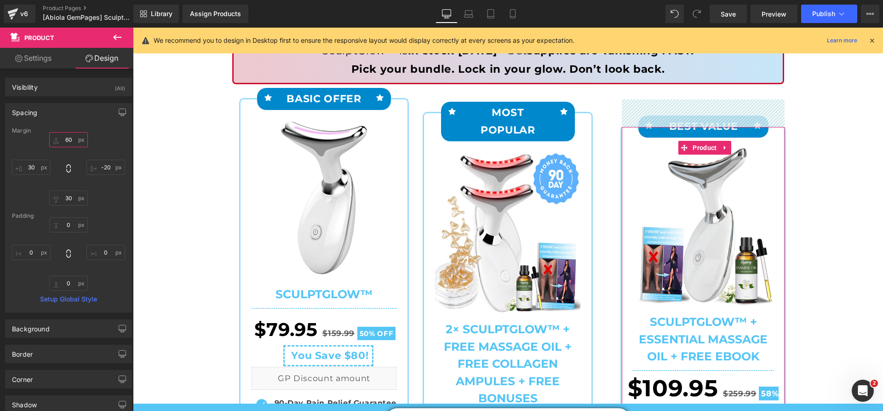
click at [67, 140] on input "60" at bounding box center [68, 139] width 39 height 15
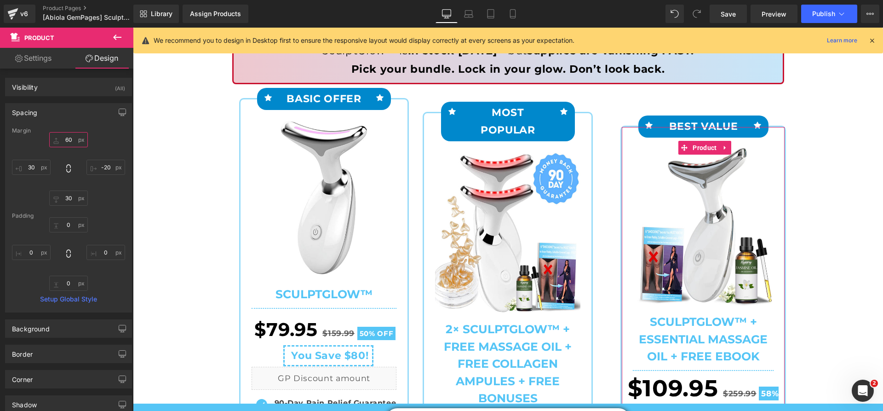
type input "0"
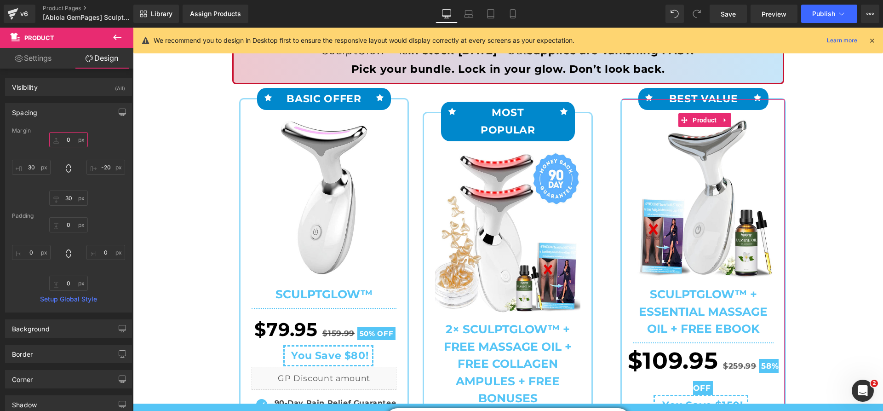
click at [71, 142] on input "0" at bounding box center [68, 139] width 39 height 15
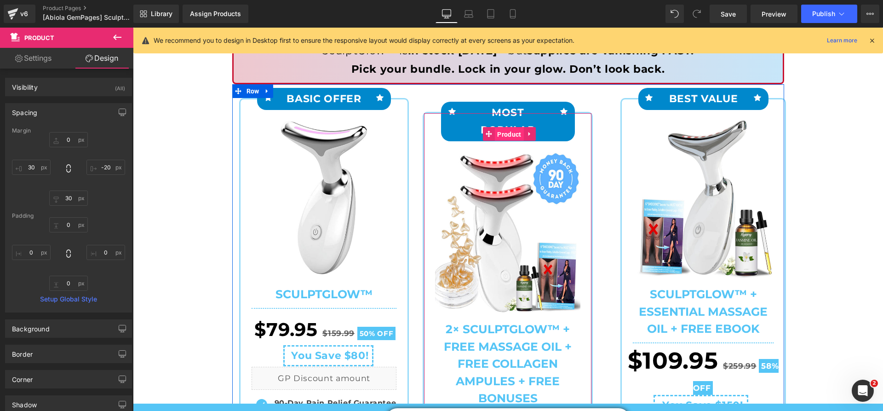
click at [499, 132] on span "Product" at bounding box center [509, 134] width 29 height 14
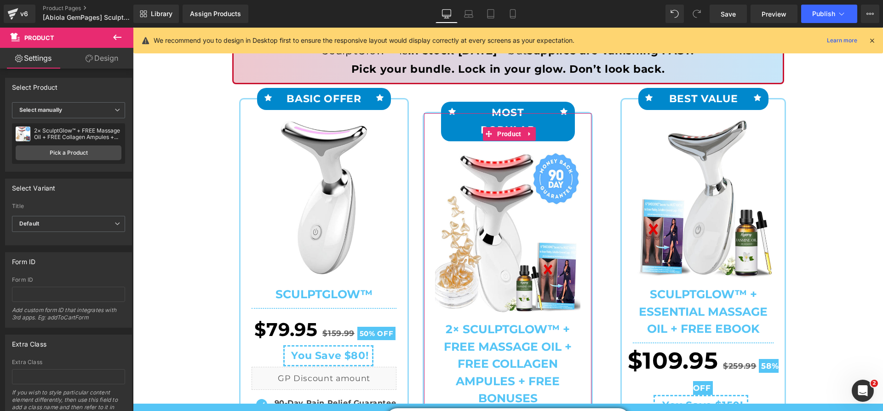
click at [106, 66] on link "Design" at bounding box center [102, 58] width 67 height 21
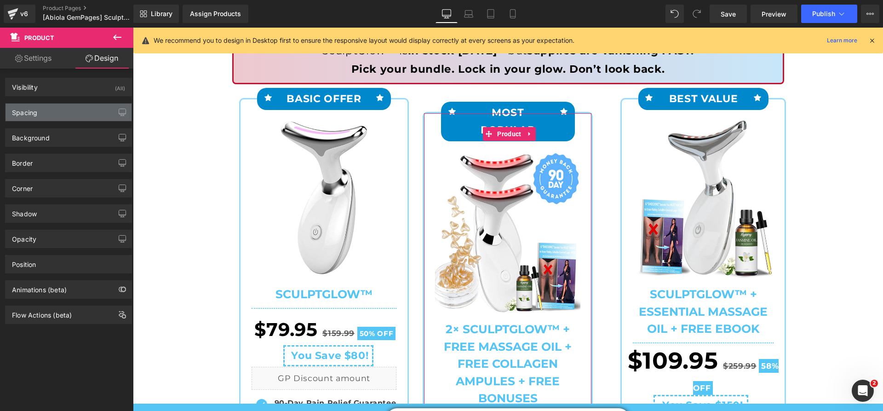
click at [76, 105] on div "Spacing" at bounding box center [69, 111] width 126 height 17
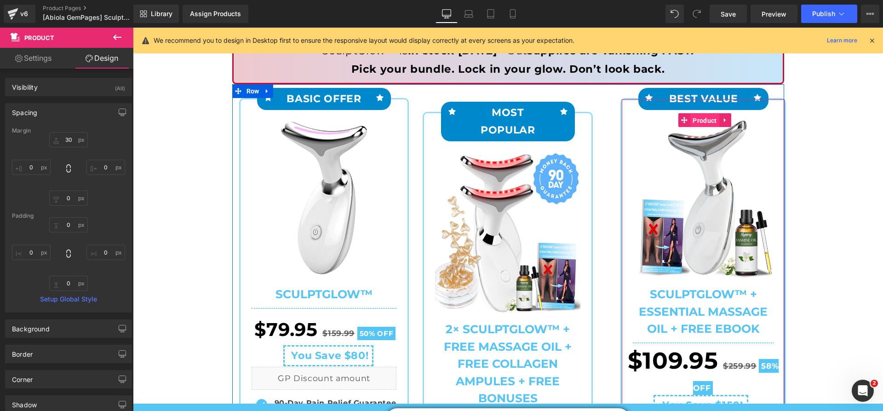
click at [690, 120] on span "Product" at bounding box center [704, 121] width 29 height 14
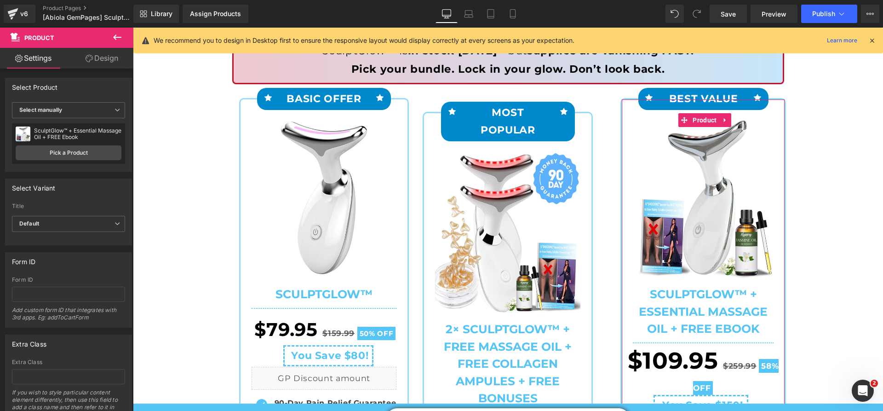
click at [109, 64] on link "Design" at bounding box center [102, 58] width 67 height 21
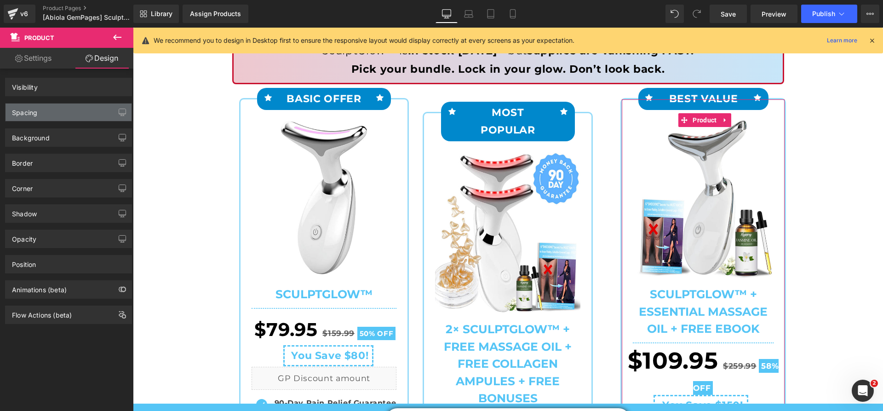
click at [72, 107] on div "Spacing" at bounding box center [69, 111] width 126 height 17
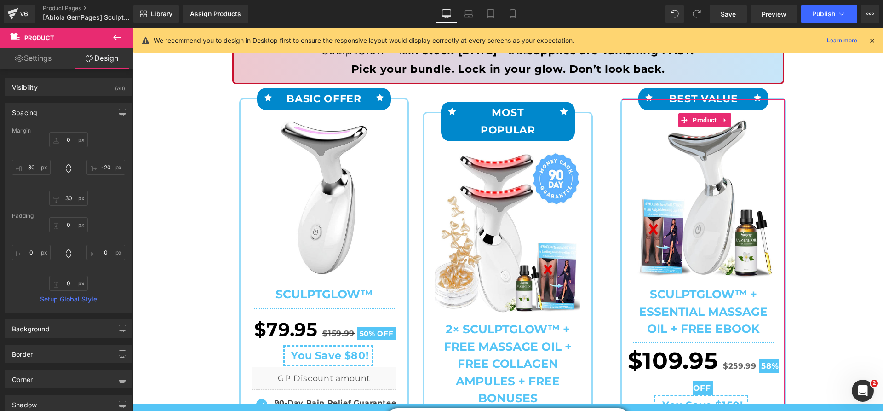
type input "0"
type input "-20"
type input "30"
type input "0"
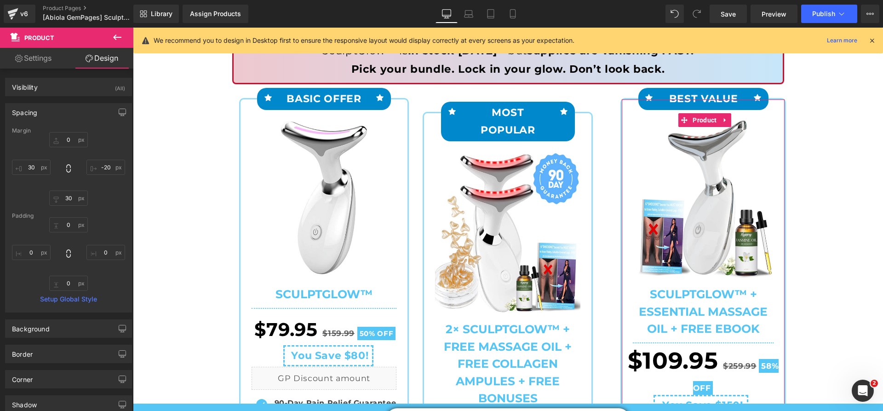
type input "0"
click at [103, 166] on input "-20" at bounding box center [105, 167] width 39 height 15
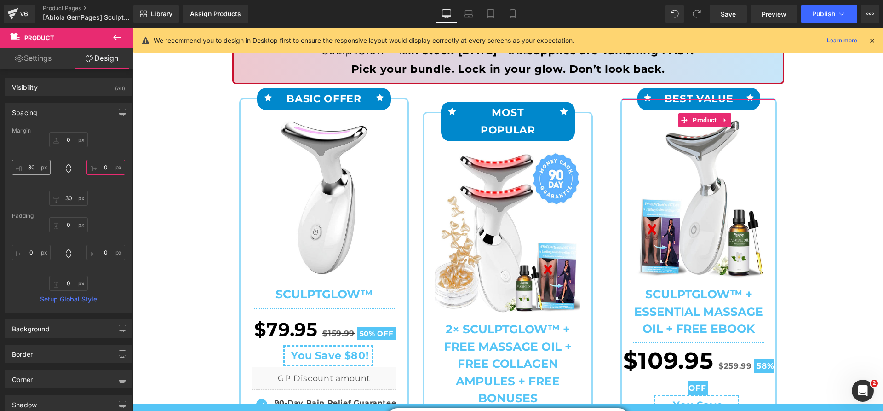
type input "0"
click at [34, 163] on input "30" at bounding box center [31, 167] width 39 height 15
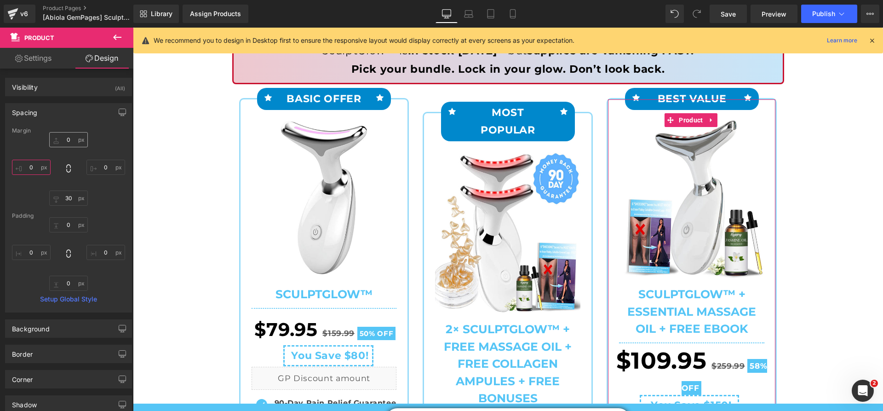
type input "0"
click at [70, 141] on input "0" at bounding box center [68, 139] width 39 height 15
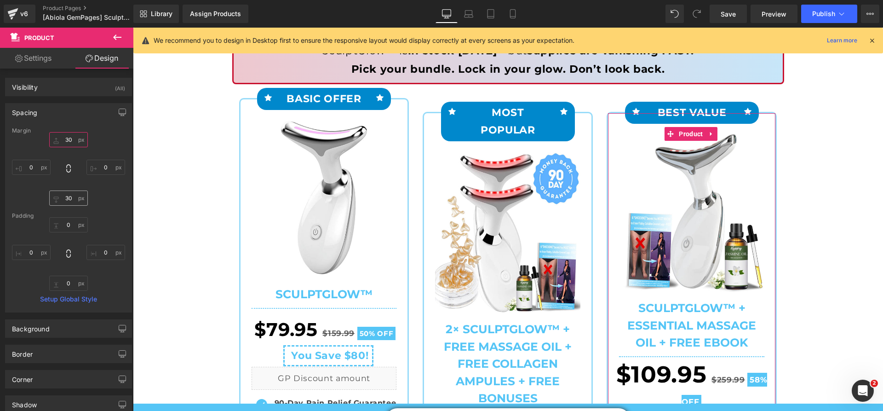
type input "30"
click at [64, 197] on input "30" at bounding box center [68, 197] width 39 height 15
type input "0"
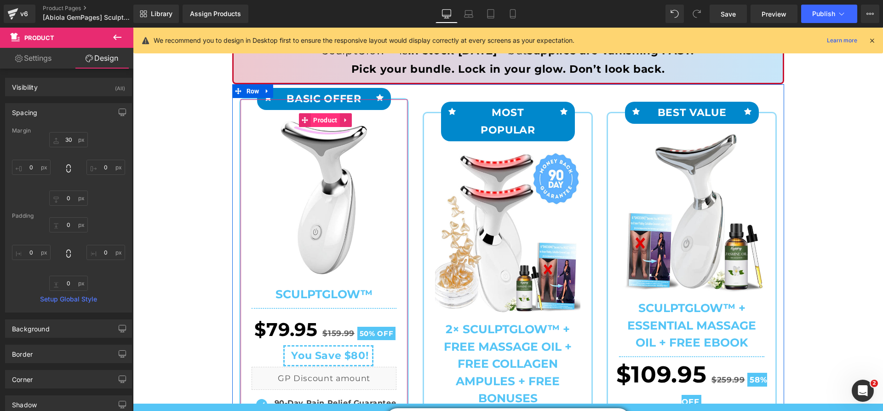
click at [327, 120] on span "Product" at bounding box center [325, 120] width 29 height 14
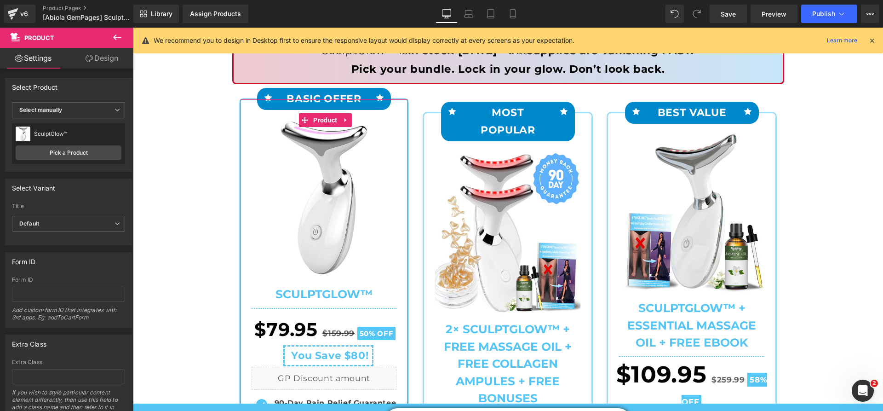
click at [101, 63] on link "Design" at bounding box center [102, 58] width 67 height 21
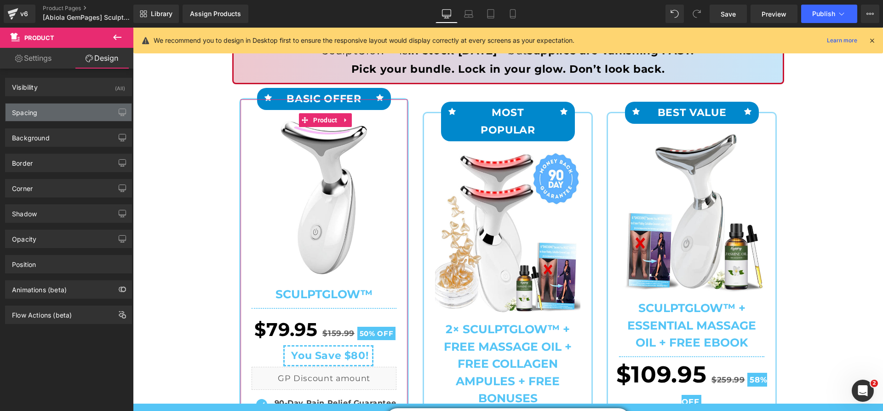
click at [89, 109] on div "Spacing" at bounding box center [69, 111] width 126 height 17
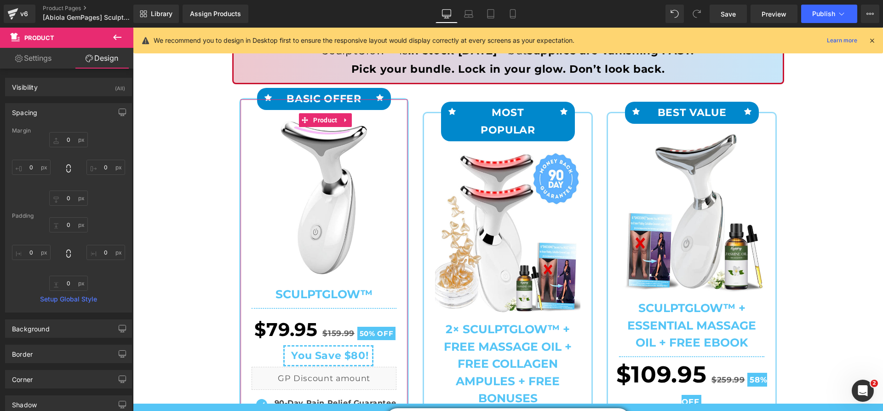
type input "0"
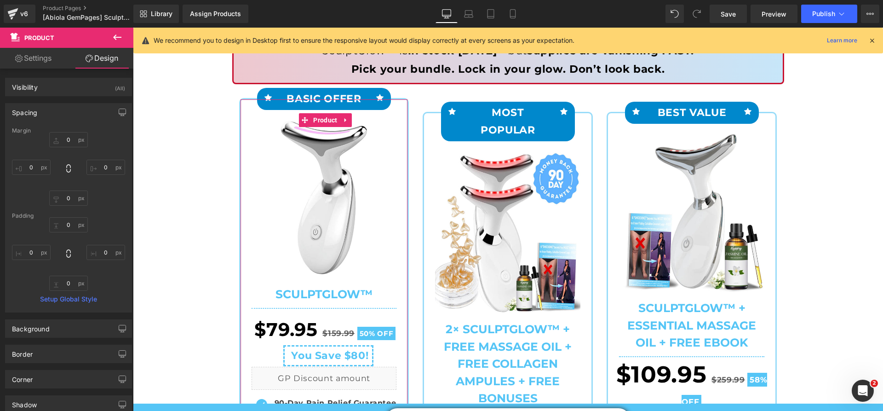
type input "0"
click at [66, 136] on input "0" at bounding box center [68, 139] width 39 height 15
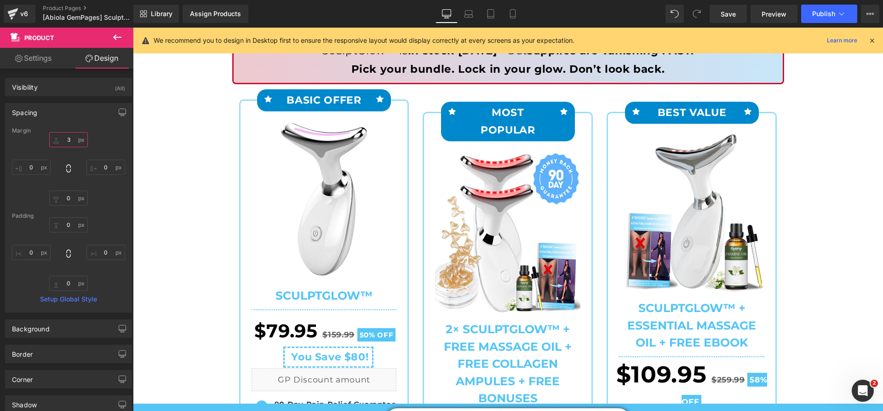
type input "30"
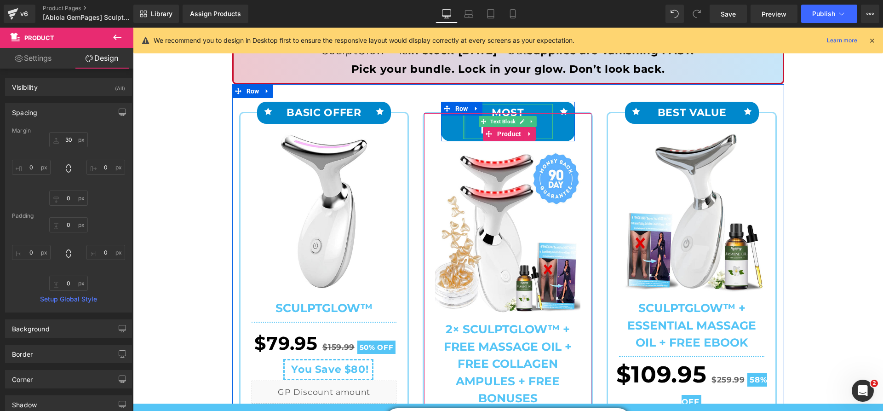
click at [463, 128] on div at bounding box center [464, 121] width 2 height 35
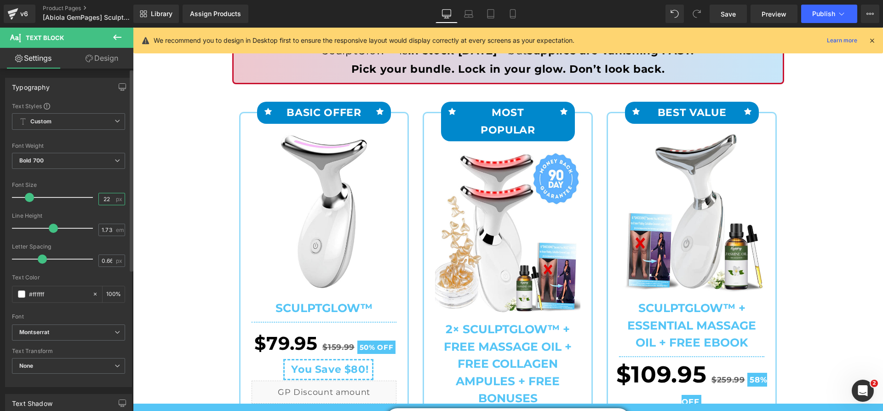
click at [102, 196] on input "22" at bounding box center [107, 198] width 16 height 11
type input "20"
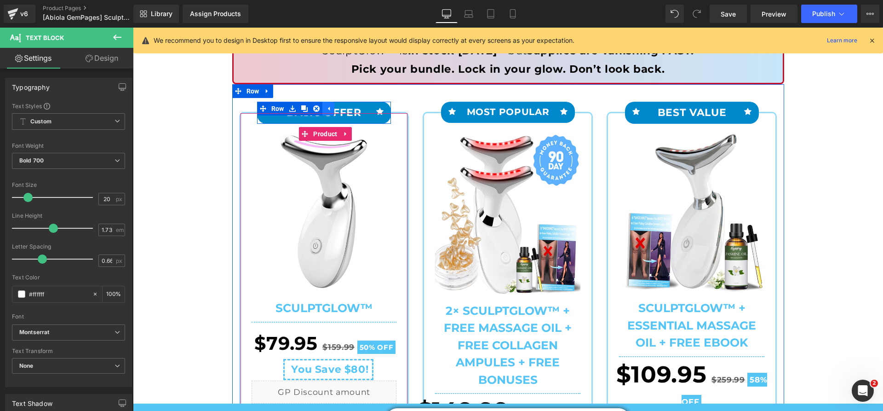
click at [322, 111] on link at bounding box center [328, 109] width 12 height 14
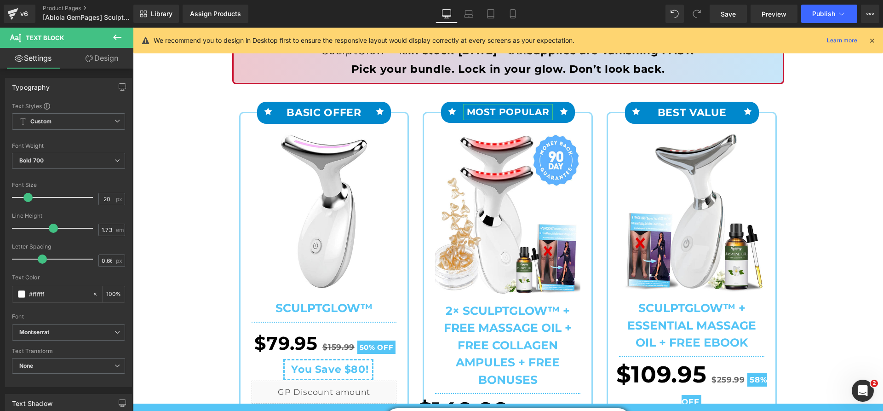
click at [292, 114] on div "Icon BASIC OFFER Text Block Icon Row Sale Off (P) Image (P) Title Row" at bounding box center [324, 336] width 170 height 448
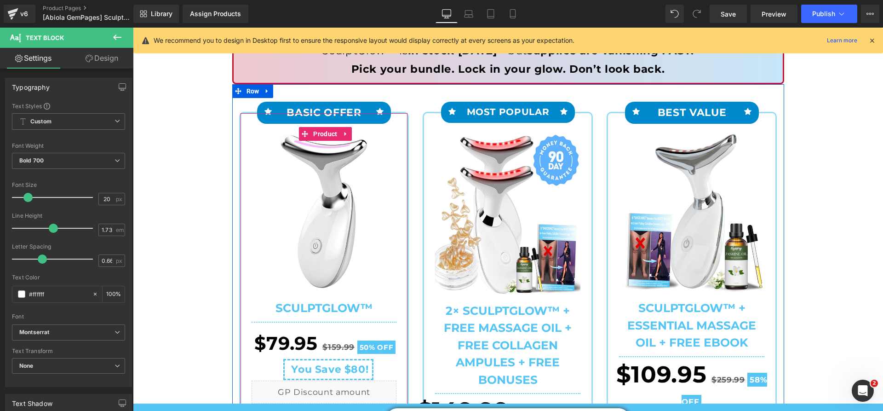
click at [313, 110] on div "BASIC OFFER Text Block" at bounding box center [323, 112] width 89 height 17
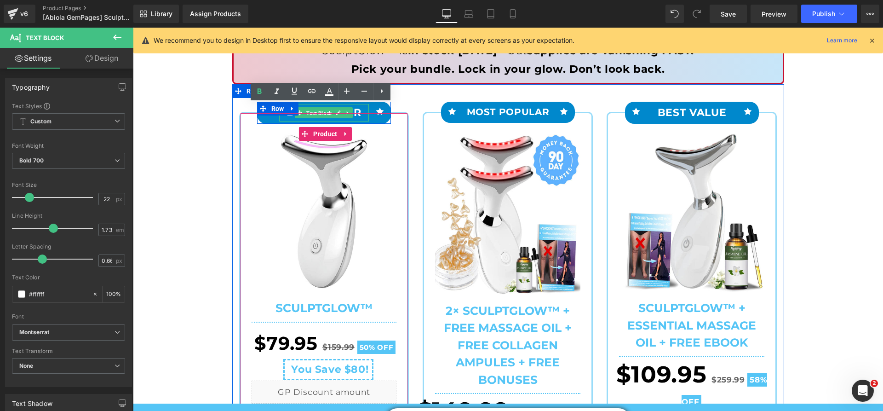
click at [313, 110] on span "Text Block" at bounding box center [318, 113] width 29 height 11
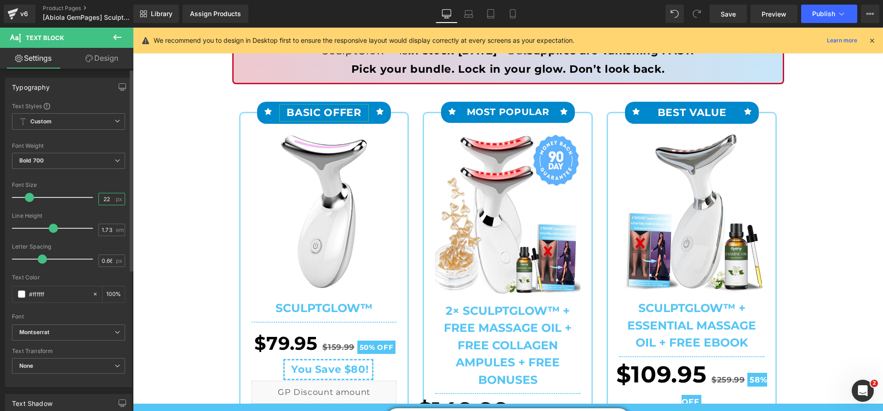
click at [105, 199] on input "22" at bounding box center [107, 198] width 16 height 11
type input "20"
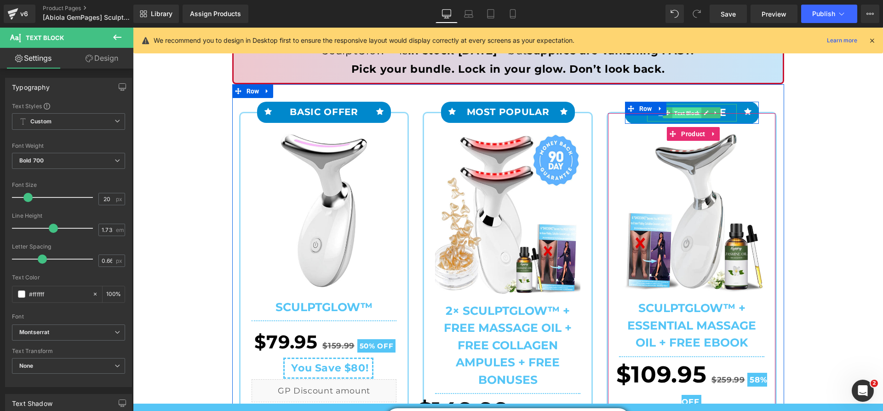
click at [681, 111] on span "Text Block" at bounding box center [686, 113] width 29 height 11
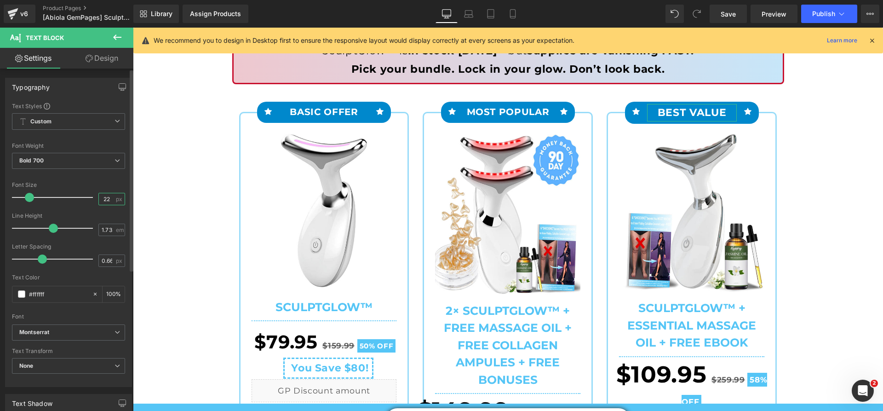
click at [107, 199] on input "22" at bounding box center [107, 198] width 16 height 11
type input "20"
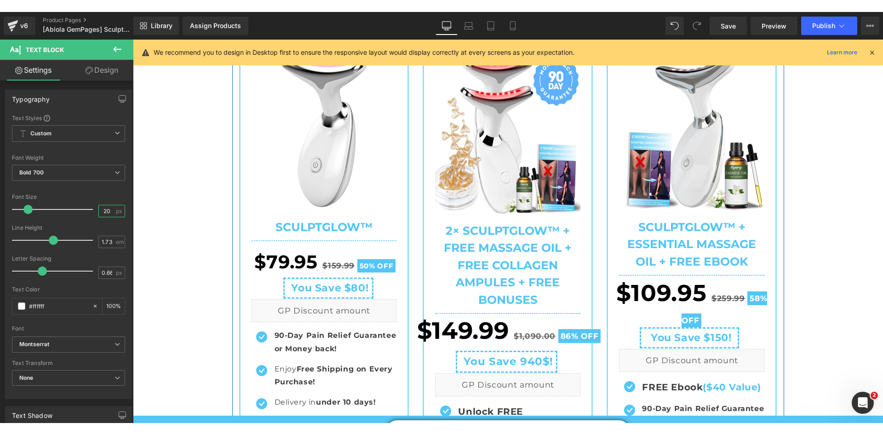
scroll to position [43, 0]
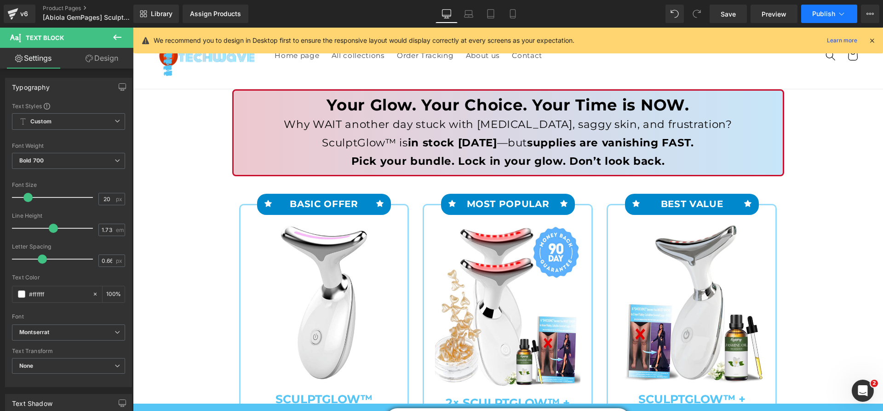
click at [823, 18] on button "Publish" at bounding box center [829, 14] width 56 height 18
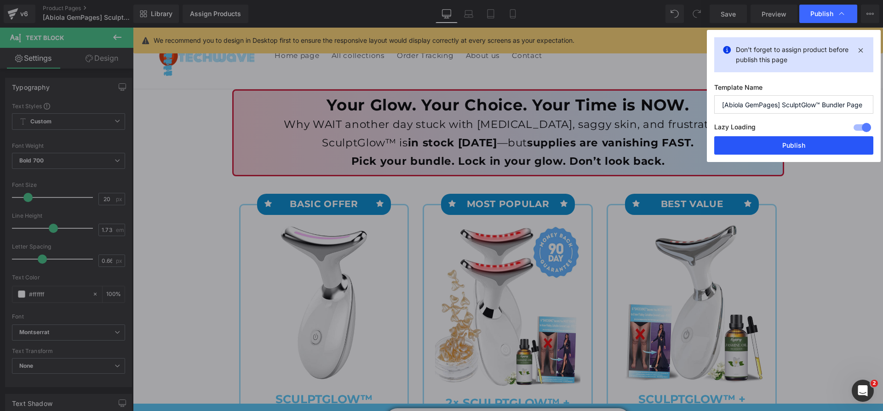
click at [805, 140] on button "Publish" at bounding box center [793, 145] width 159 height 18
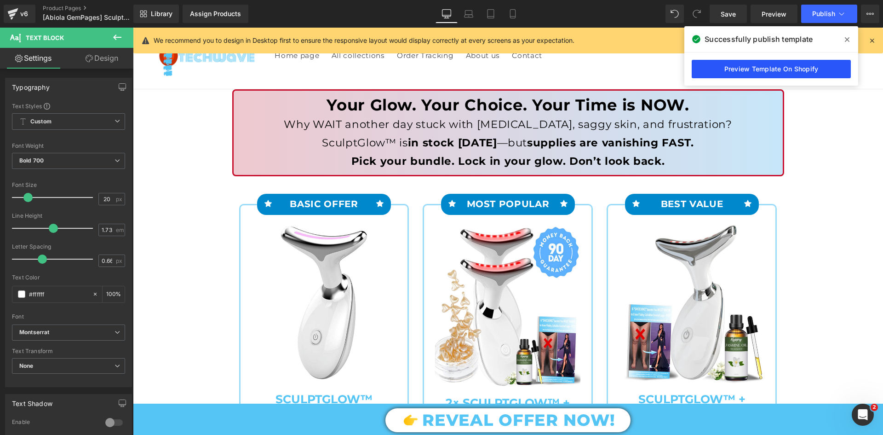
click at [721, 69] on link "Preview Template On Shopify" at bounding box center [771, 69] width 159 height 18
